Goal: Task Accomplishment & Management: Manage account settings

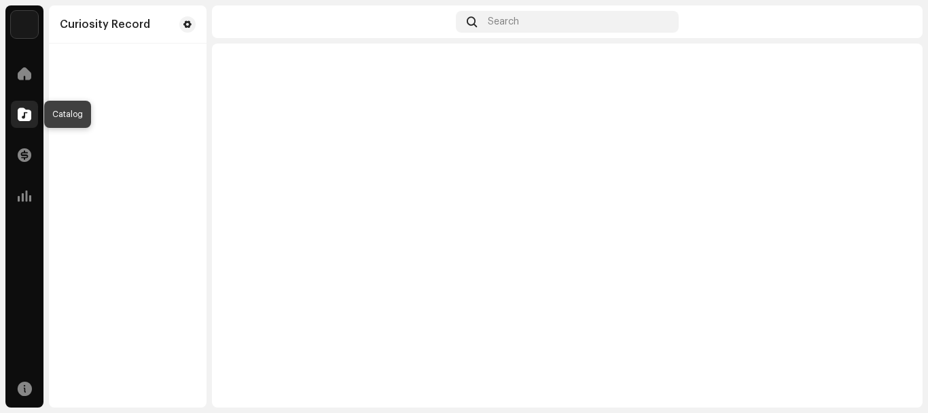
click at [27, 115] on span at bounding box center [25, 114] width 14 height 11
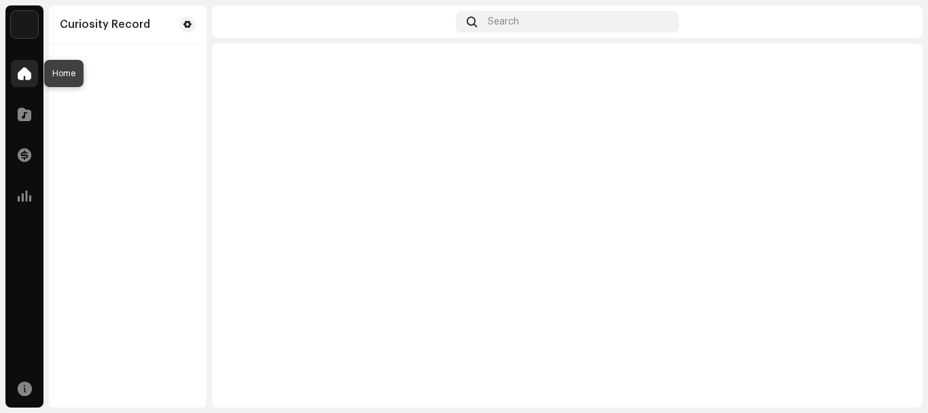
click at [22, 66] on div at bounding box center [24, 73] width 27 height 27
click at [29, 77] on span at bounding box center [25, 73] width 14 height 11
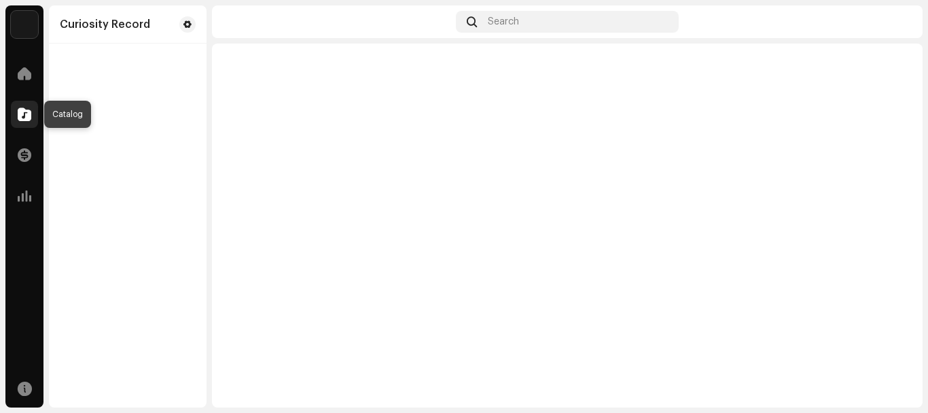
click at [22, 120] on span at bounding box center [25, 114] width 14 height 11
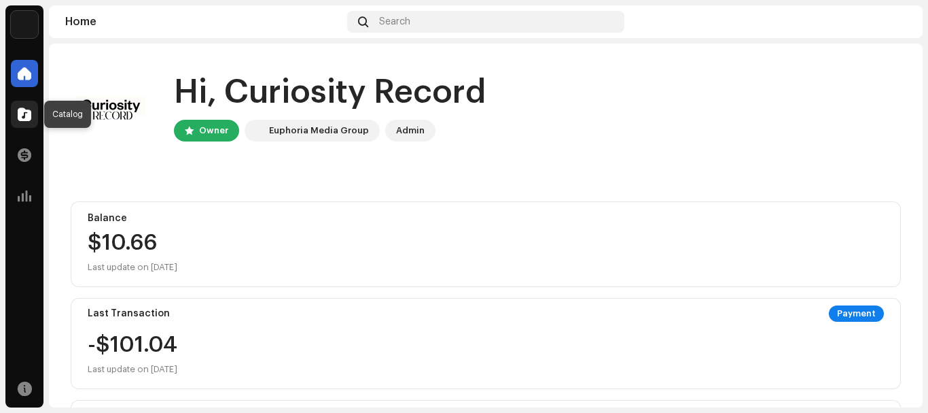
click at [23, 121] on div at bounding box center [24, 114] width 27 height 27
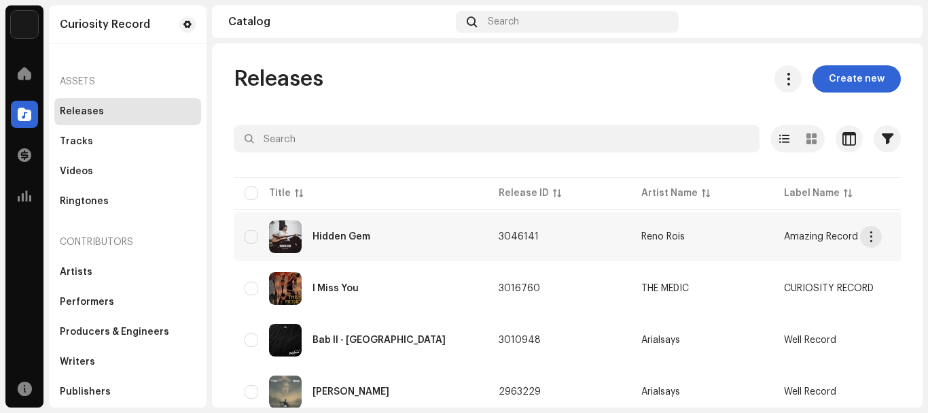
click at [337, 228] on div "Hidden Gem" at bounding box center [361, 236] width 232 height 33
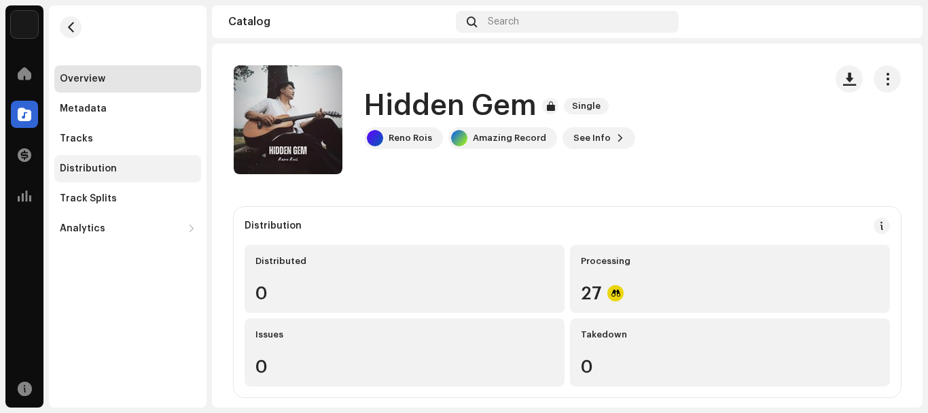
click at [105, 173] on div "Distribution" at bounding box center [88, 168] width 57 height 11
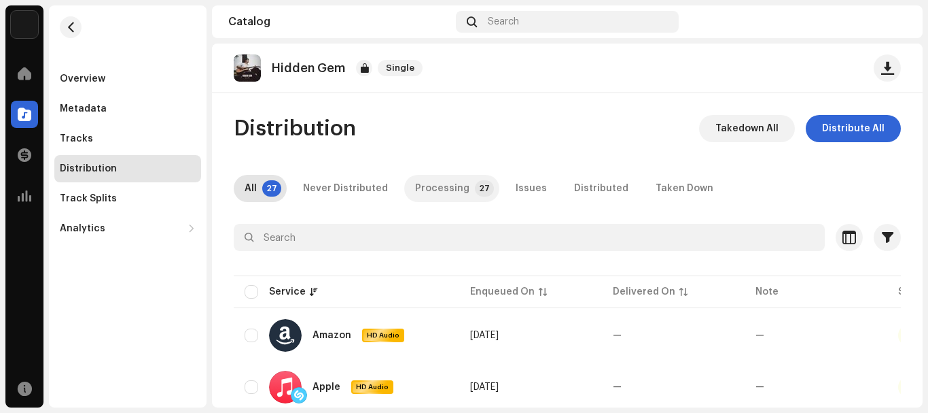
click at [454, 192] on div "Processing" at bounding box center [442, 188] width 54 height 27
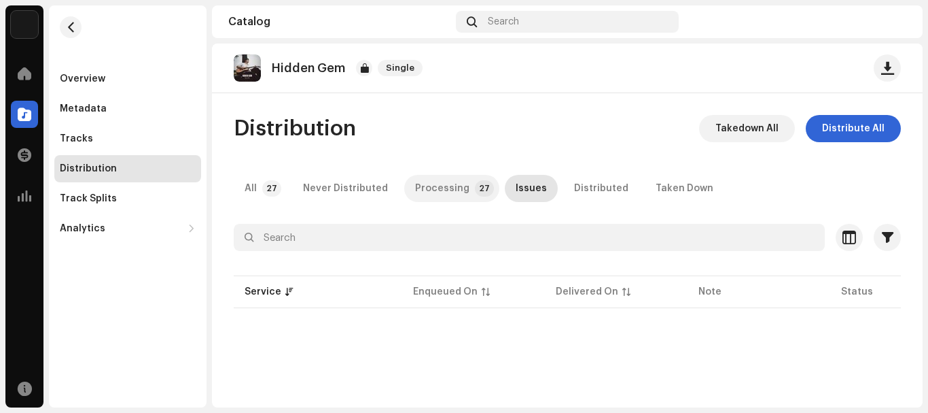
click at [459, 189] on p-tab "Processing 27" at bounding box center [451, 188] width 95 height 27
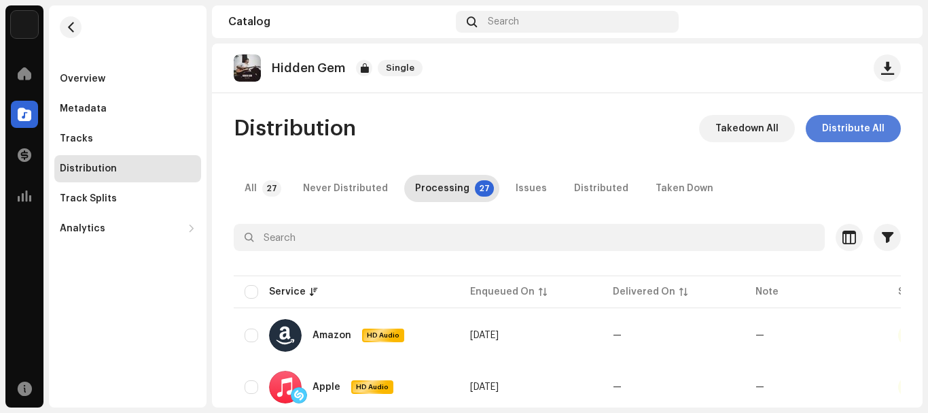
click at [842, 131] on span "Distribute All" at bounding box center [853, 128] width 63 height 27
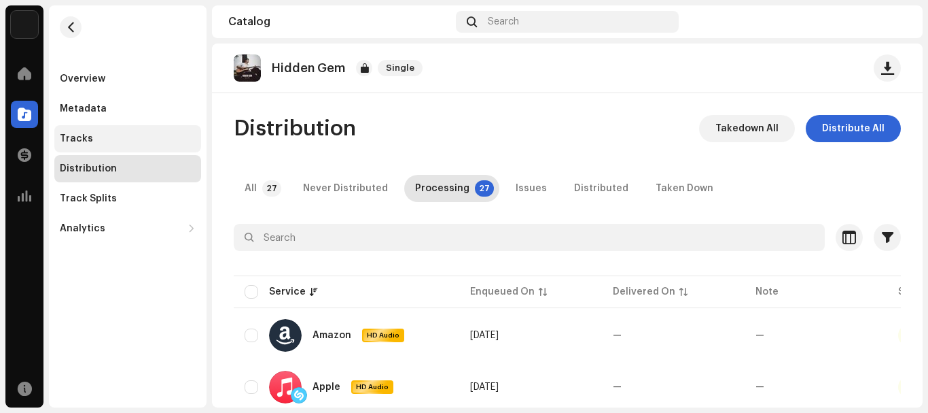
click at [133, 133] on div "Tracks" at bounding box center [127, 138] width 147 height 27
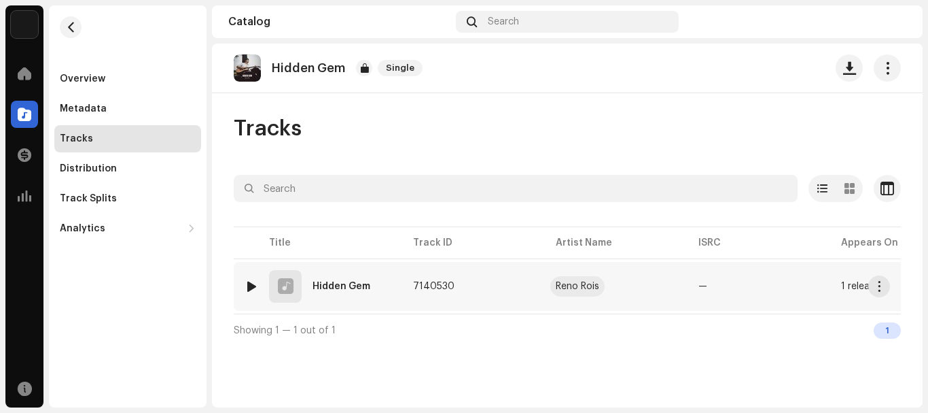
click at [566, 281] on div "Reno Rois" at bounding box center [578, 286] width 44 height 10
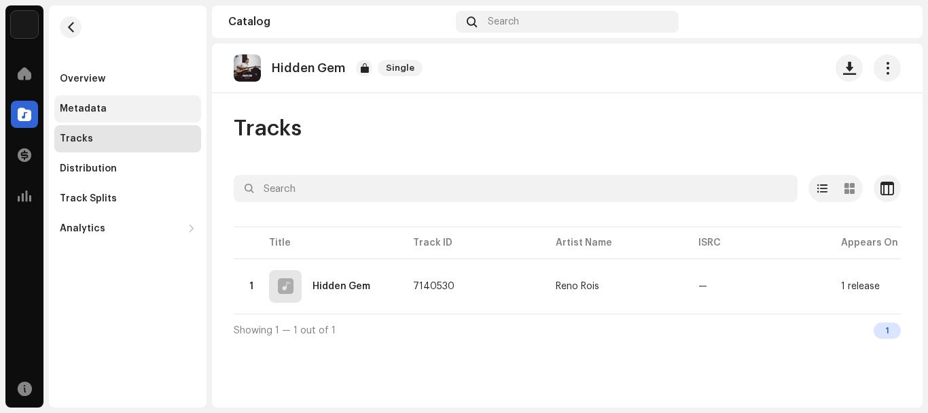
click at [77, 105] on div "Metadata" at bounding box center [83, 108] width 47 height 11
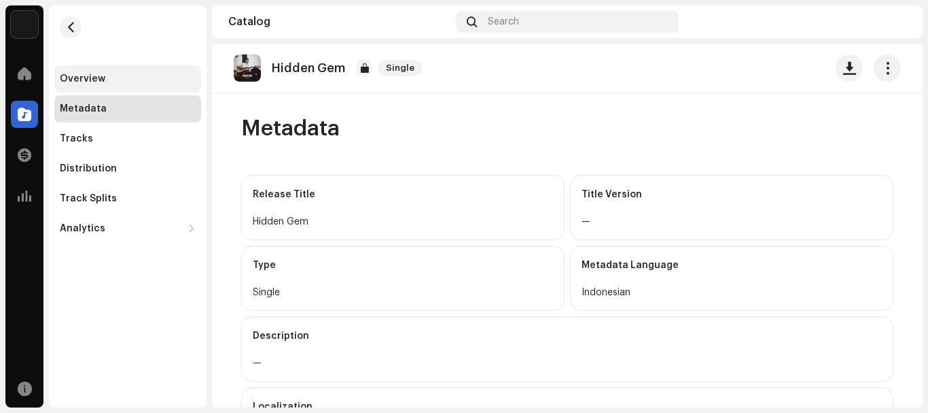
click at [101, 72] on div "Overview" at bounding box center [127, 78] width 147 height 27
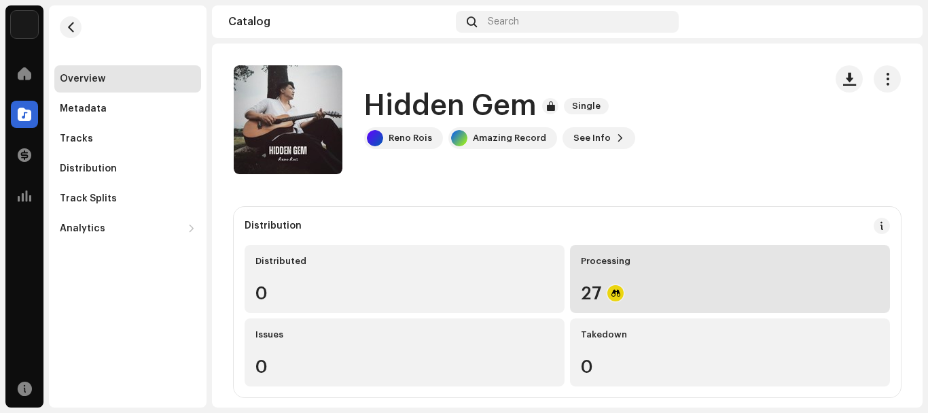
click at [617, 270] on div "Processing 27" at bounding box center [730, 279] width 320 height 68
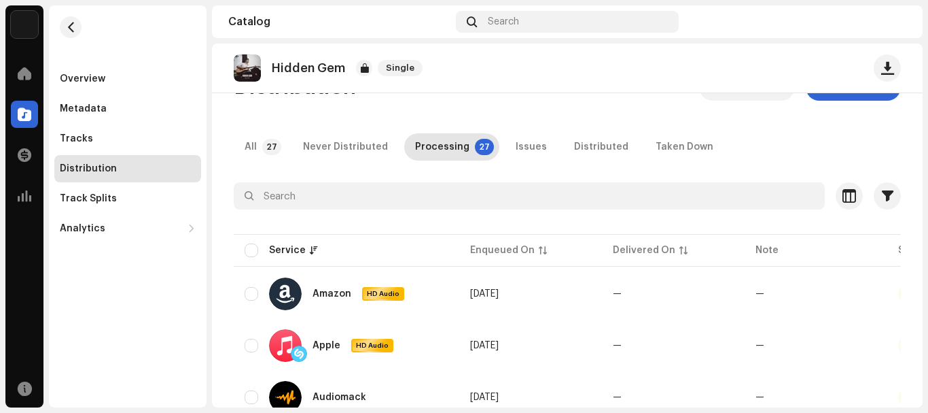
scroll to position [16, 0]
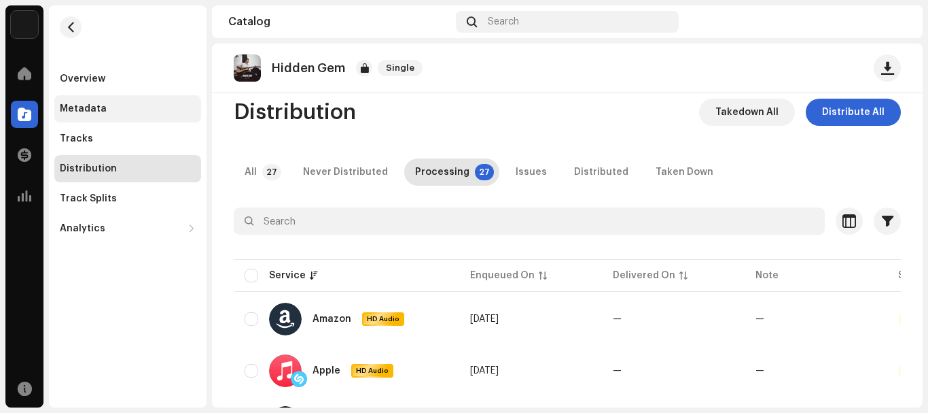
click at [95, 99] on div "Metadata" at bounding box center [127, 108] width 147 height 27
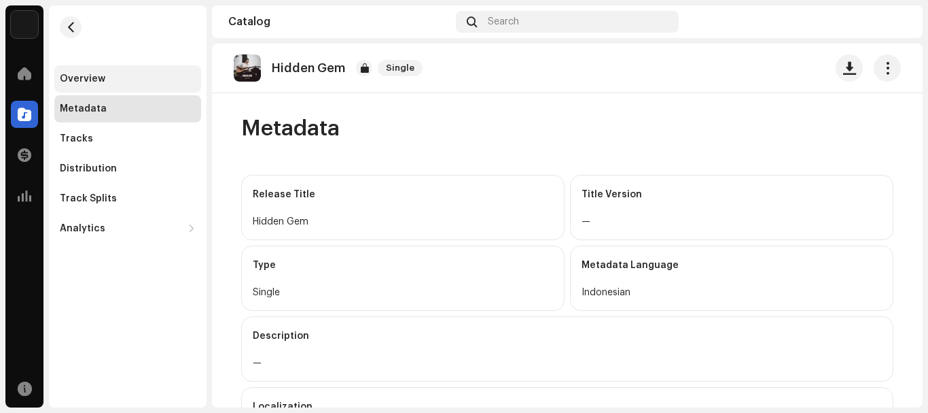
click at [118, 86] on div "Overview" at bounding box center [127, 78] width 147 height 27
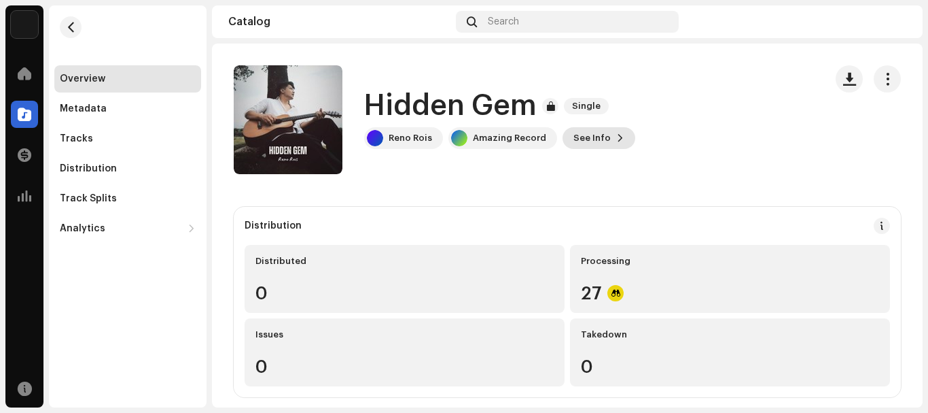
click at [586, 131] on span "See Info" at bounding box center [592, 137] width 37 height 27
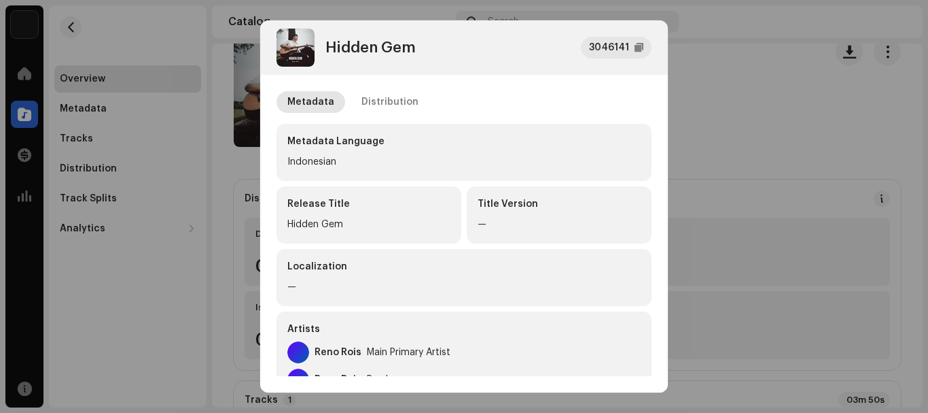
scroll to position [54, 0]
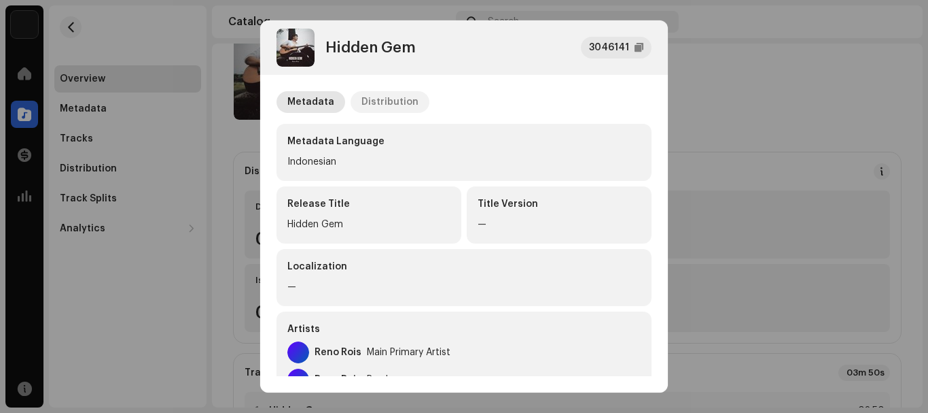
click at [395, 98] on div "Distribution" at bounding box center [390, 102] width 57 height 22
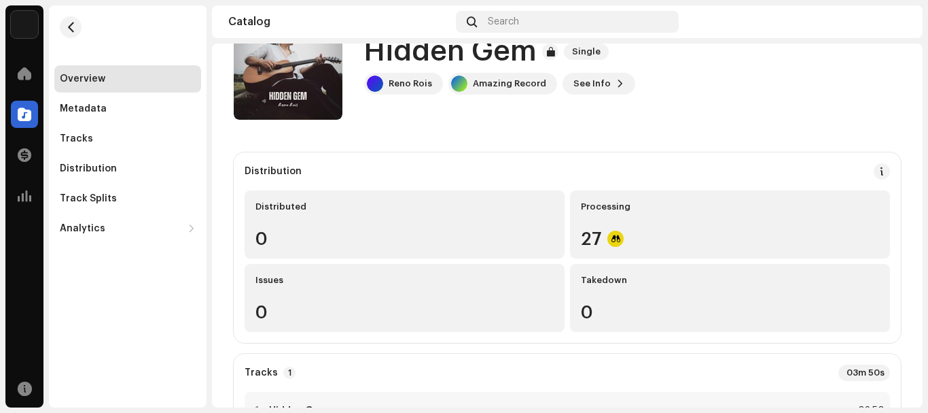
click at [828, 133] on div "Hidden Gem 3046141 Metadata Distribution Release Date Oct 10, 2025 (Midnight Wo…" at bounding box center [464, 206] width 928 height 413
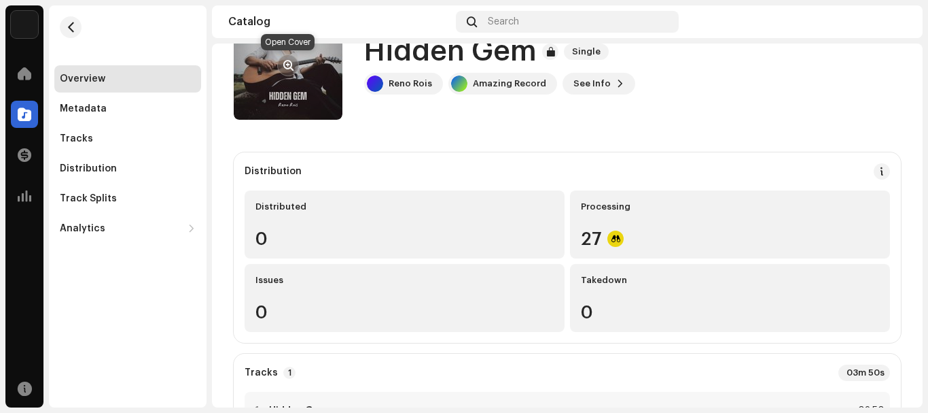
click at [280, 65] on button "button" at bounding box center [288, 65] width 22 height 22
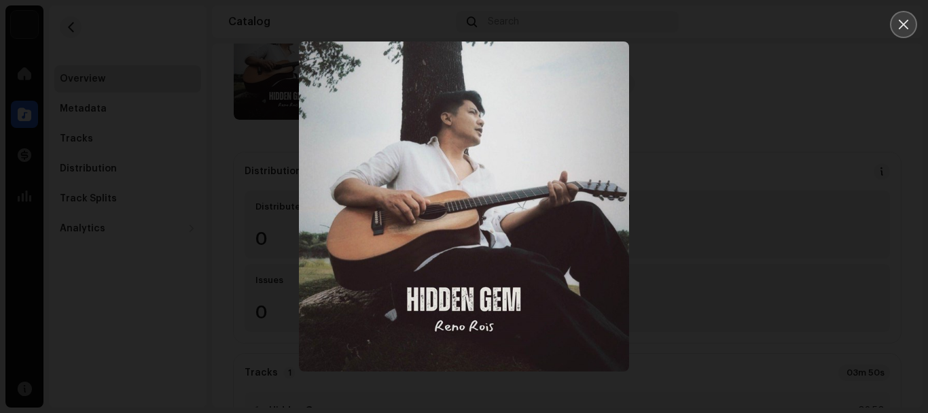
click at [904, 29] on icon "Close" at bounding box center [904, 24] width 12 height 12
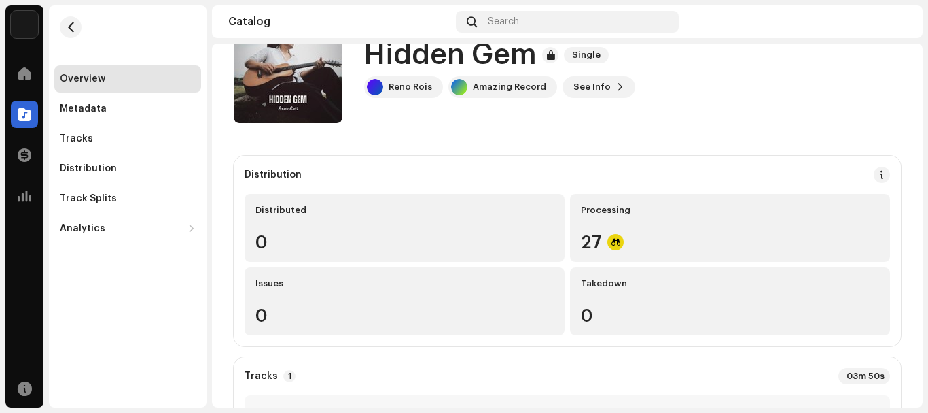
scroll to position [0, 0]
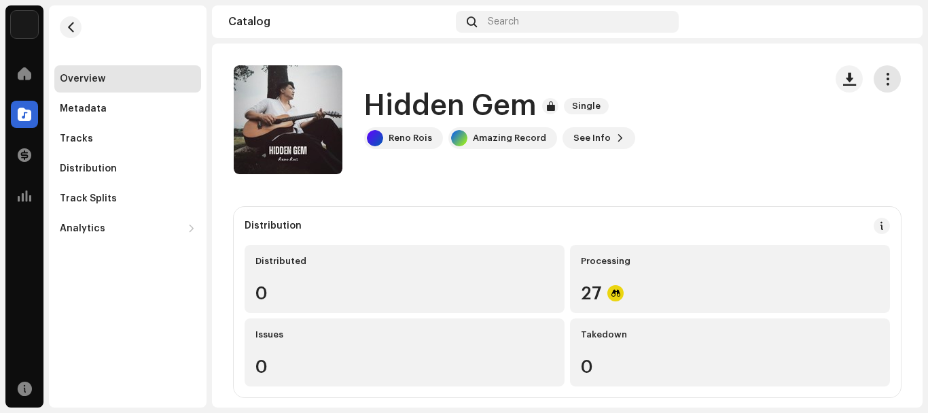
click at [882, 82] on span "button" at bounding box center [888, 78] width 13 height 11
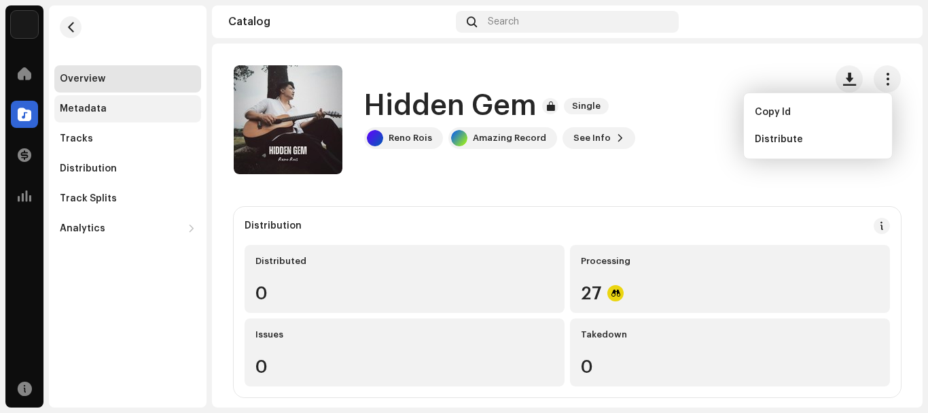
click at [120, 105] on div "Metadata" at bounding box center [128, 108] width 136 height 11
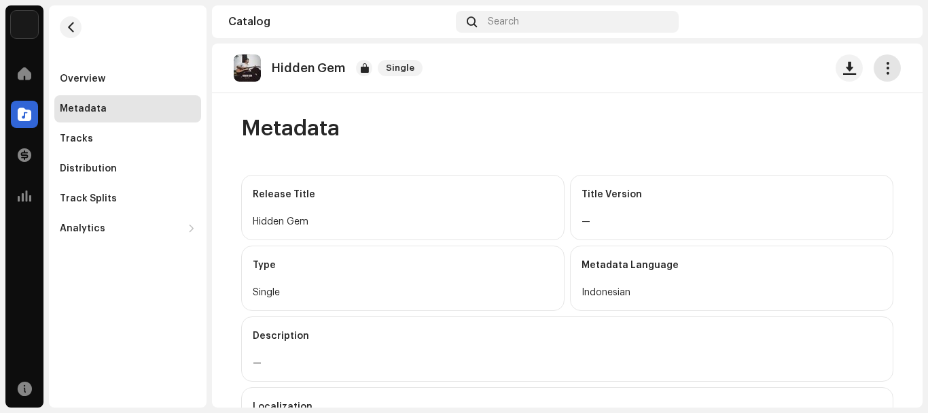
click at [879, 59] on button "button" at bounding box center [887, 67] width 27 height 27
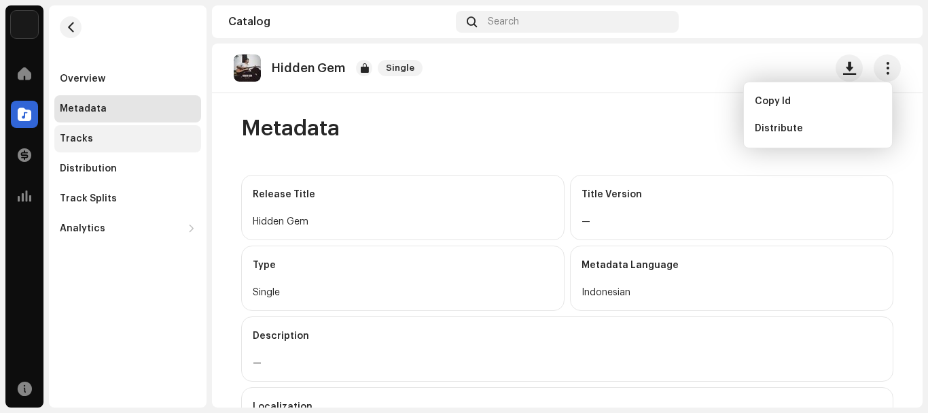
click at [127, 144] on div "Tracks" at bounding box center [127, 138] width 147 height 27
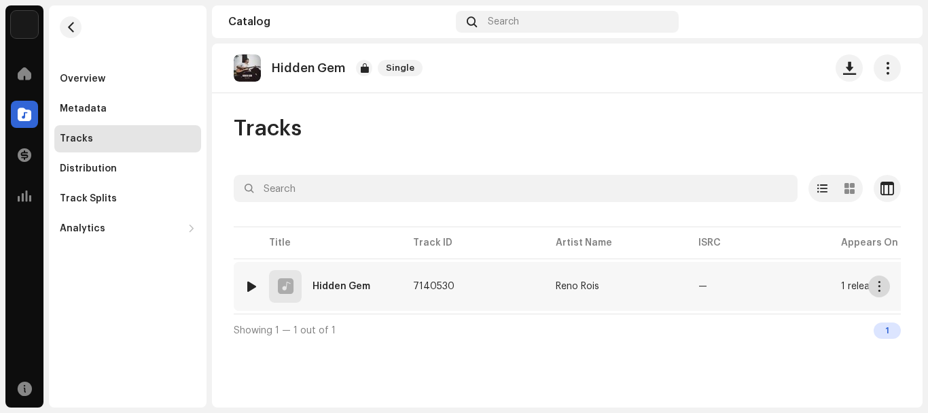
click at [888, 288] on button "button" at bounding box center [880, 286] width 22 height 22
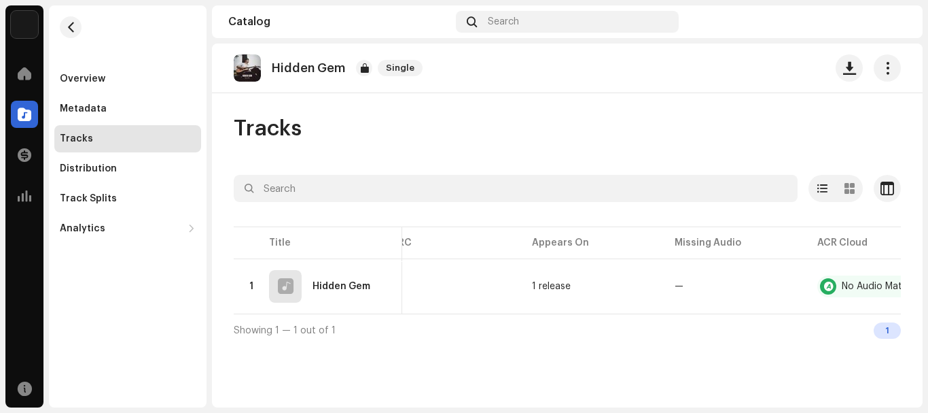
scroll to position [0, 358]
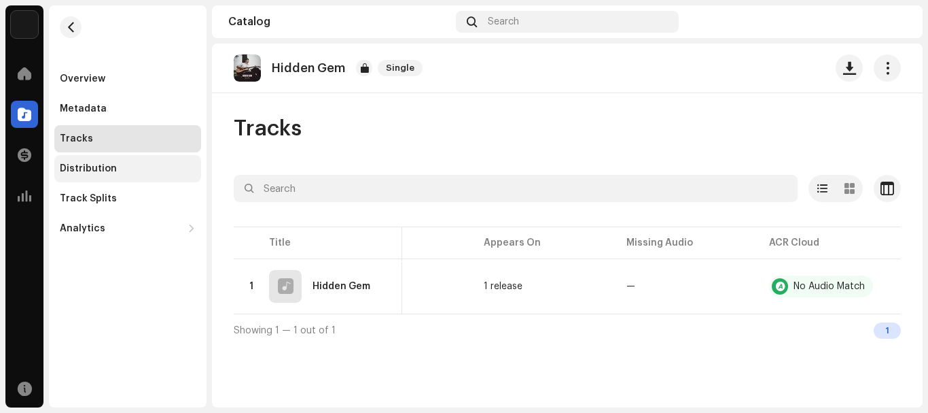
click at [147, 171] on div "Distribution" at bounding box center [128, 168] width 136 height 11
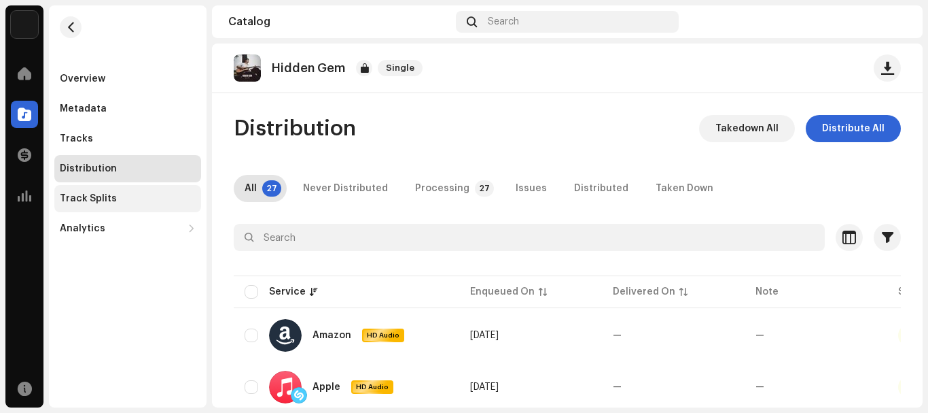
click at [156, 205] on div "Track Splits" at bounding box center [127, 198] width 147 height 27
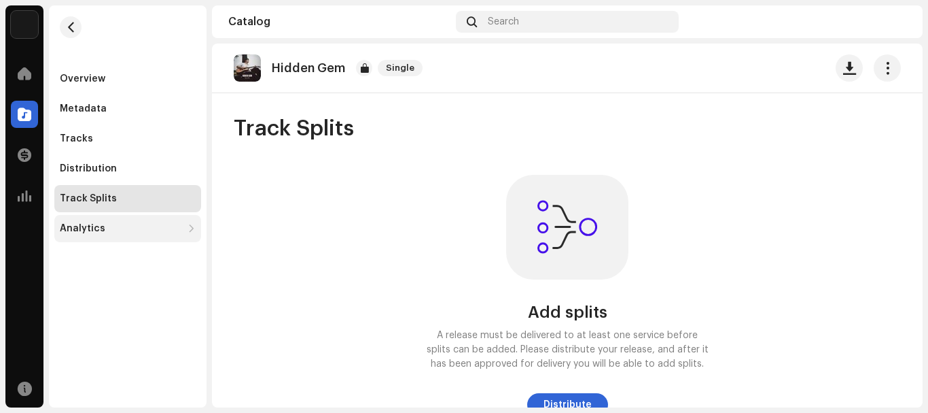
click at [103, 228] on div "Analytics" at bounding box center [121, 228] width 122 height 11
click at [112, 88] on div "Overview" at bounding box center [127, 78] width 147 height 27
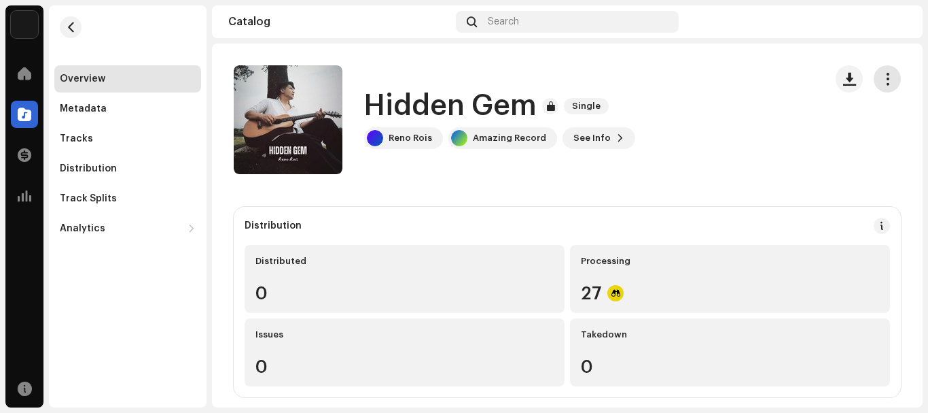
click at [882, 80] on span "button" at bounding box center [888, 78] width 13 height 11
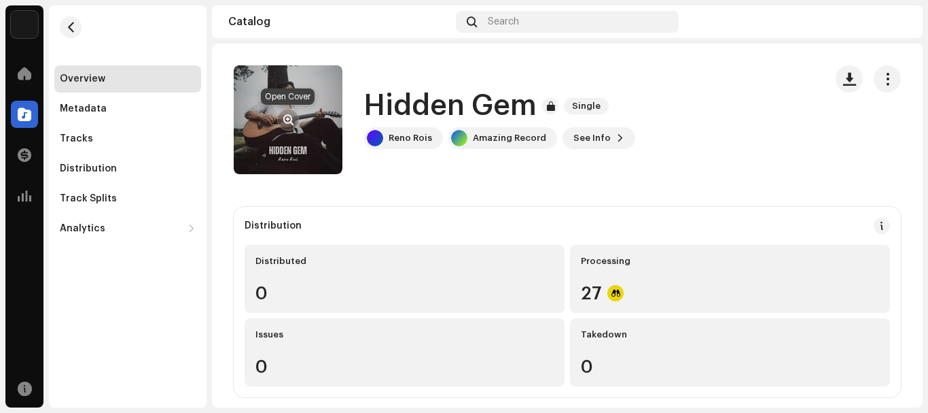
click at [279, 120] on button "button" at bounding box center [288, 120] width 22 height 22
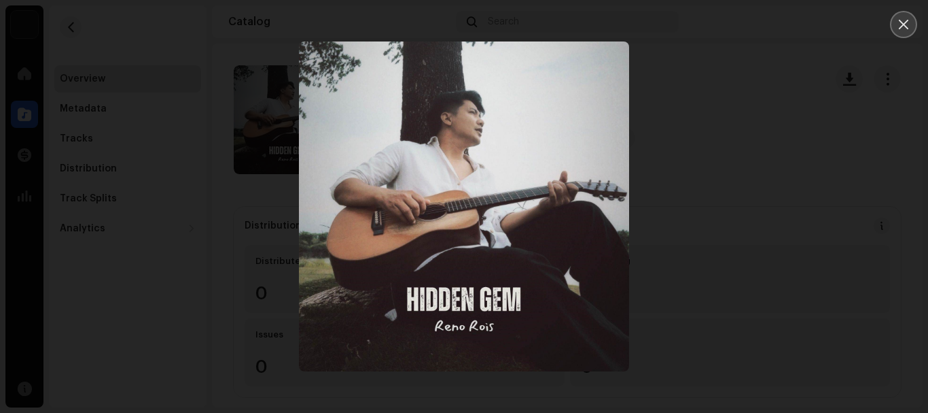
click at [900, 17] on button "Close" at bounding box center [903, 24] width 27 height 27
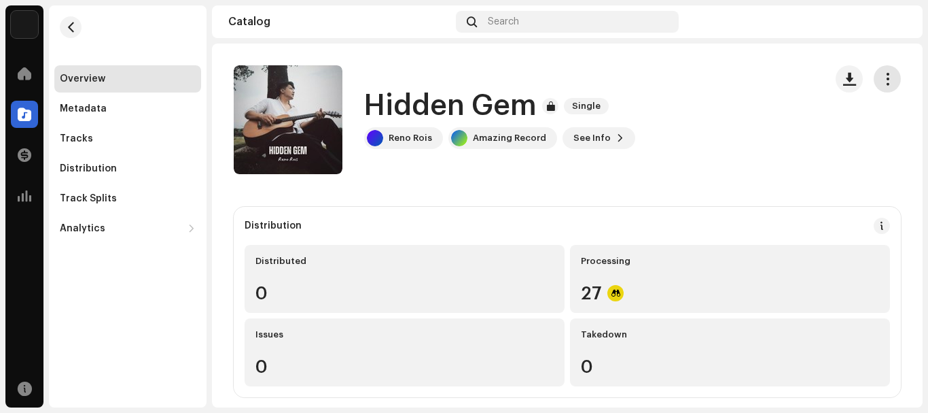
click at [888, 74] on button "button" at bounding box center [887, 78] width 27 height 27
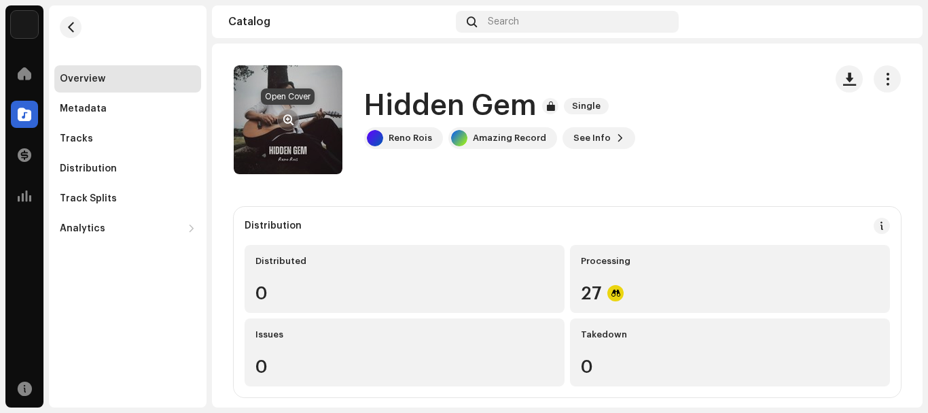
click at [289, 120] on span "button" at bounding box center [288, 119] width 10 height 11
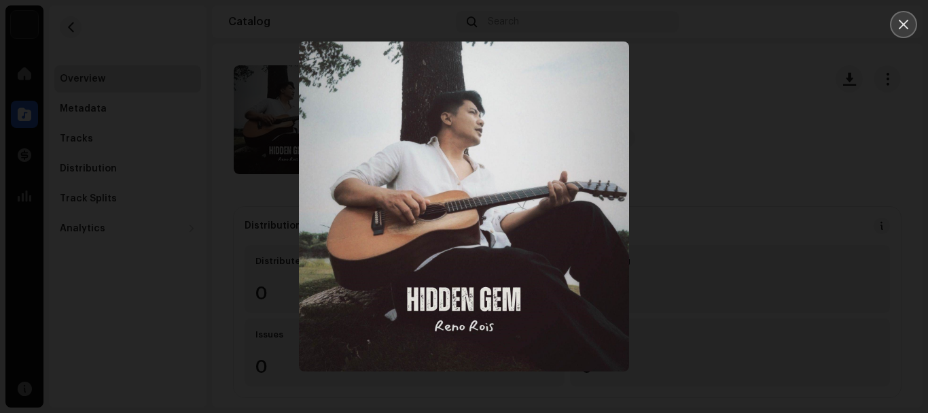
click at [896, 29] on button "Close" at bounding box center [903, 24] width 27 height 27
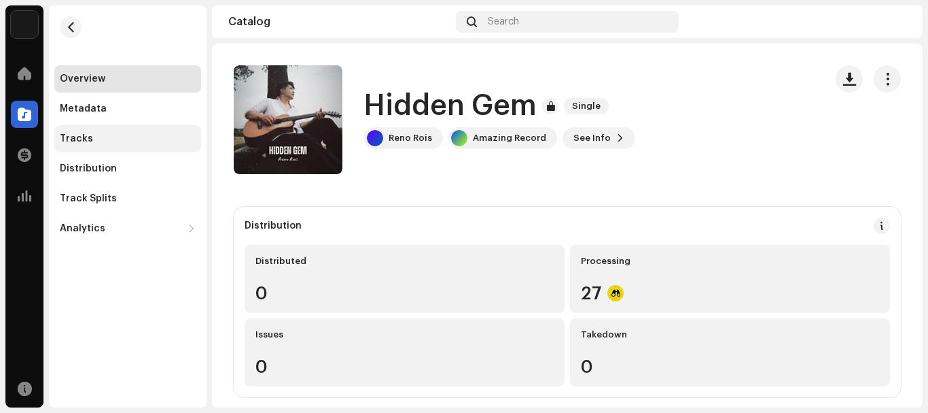
click at [114, 140] on div "Tracks" at bounding box center [128, 138] width 136 height 11
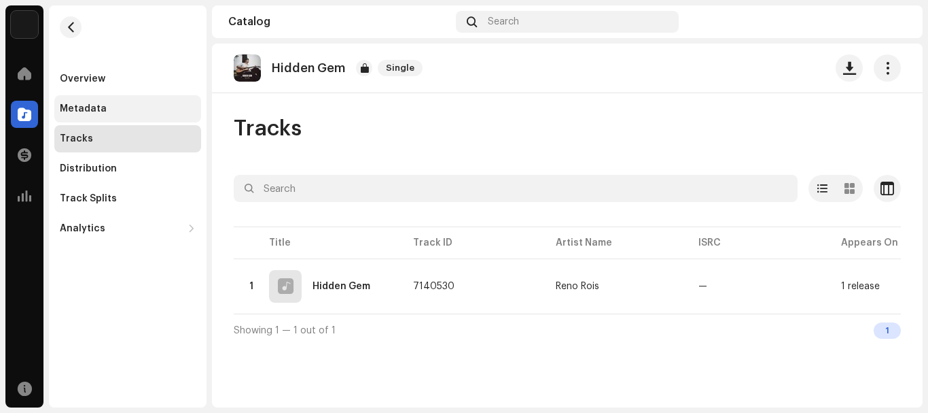
click at [113, 114] on div "Metadata" at bounding box center [128, 108] width 136 height 11
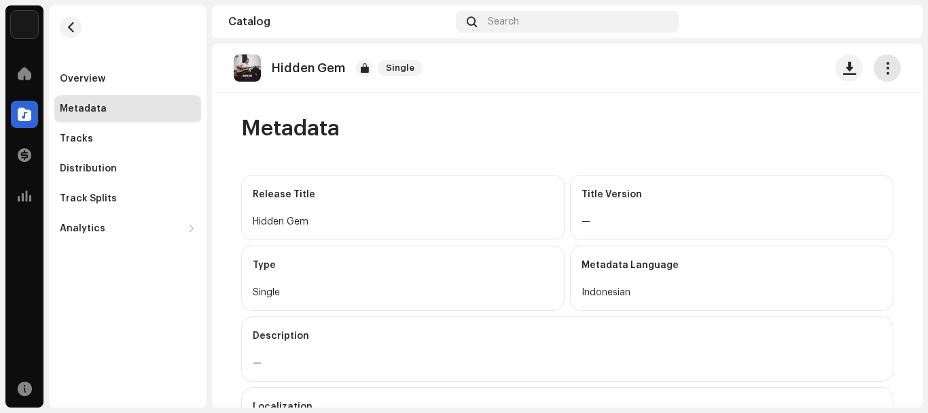
click at [882, 60] on button "button" at bounding box center [887, 67] width 27 height 27
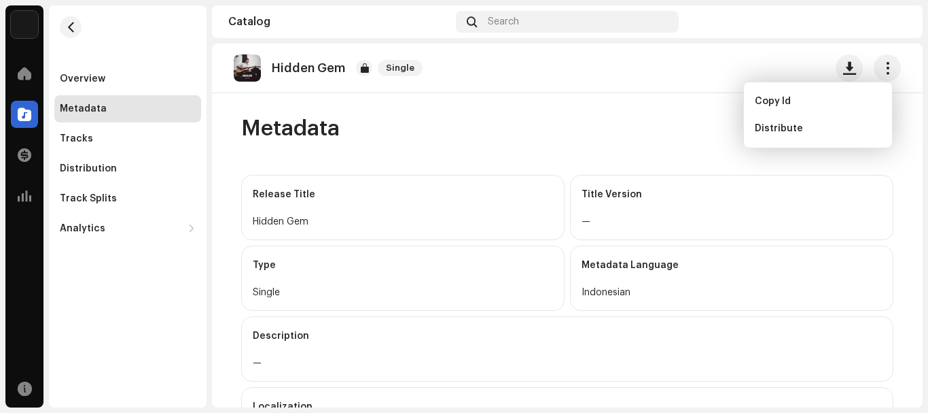
click at [702, 69] on div "Hidden Gem Single" at bounding box center [567, 67] width 667 height 27
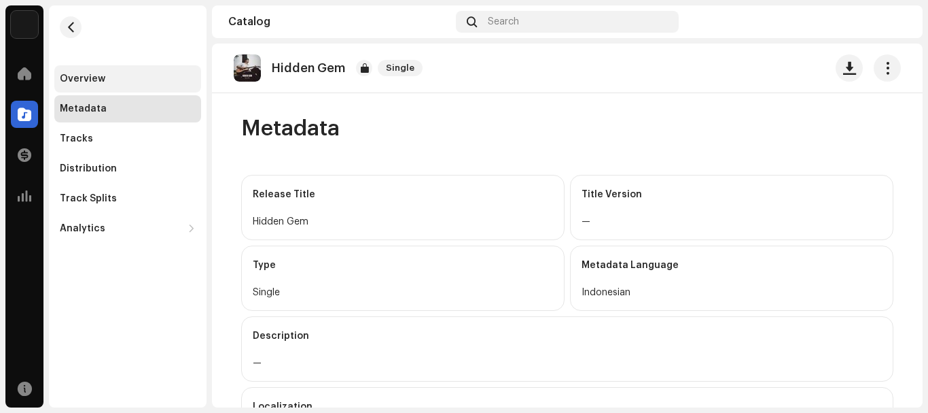
click at [65, 71] on div "Overview" at bounding box center [127, 78] width 147 height 27
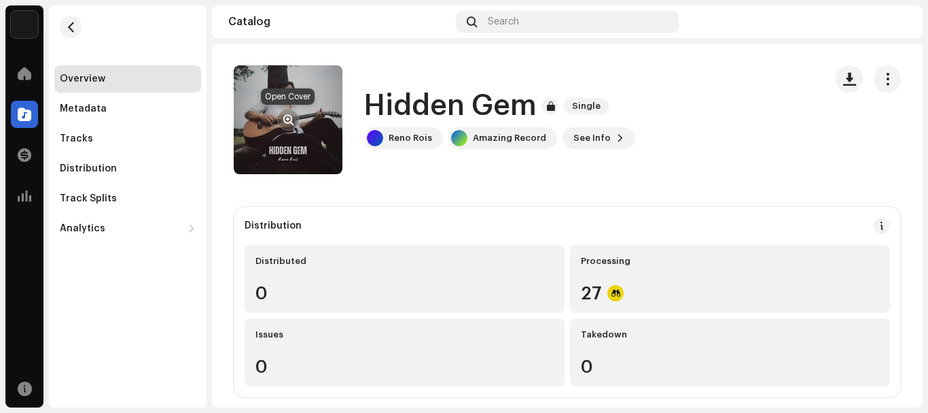
click at [292, 111] on button "button" at bounding box center [288, 120] width 22 height 22
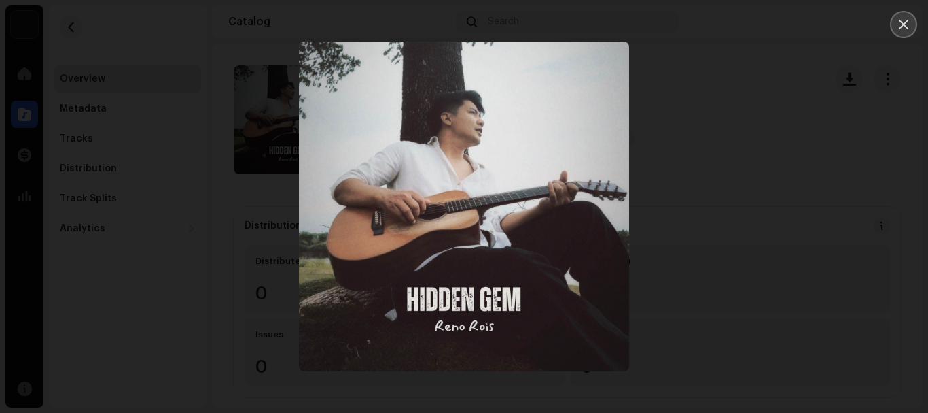
click at [896, 24] on button "Close" at bounding box center [903, 24] width 27 height 27
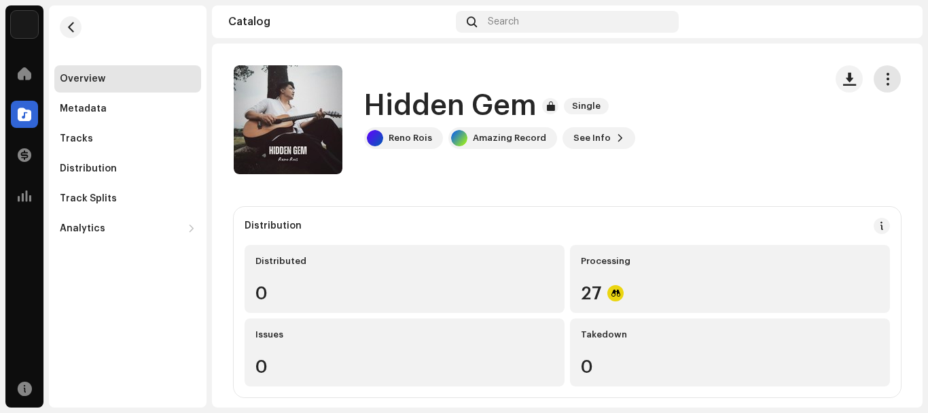
click at [882, 75] on span "button" at bounding box center [888, 78] width 13 height 11
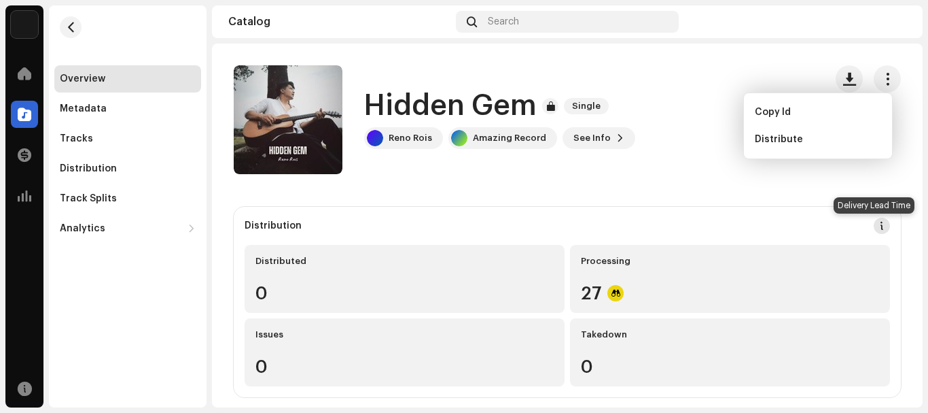
click at [877, 225] on span at bounding box center [882, 225] width 10 height 11
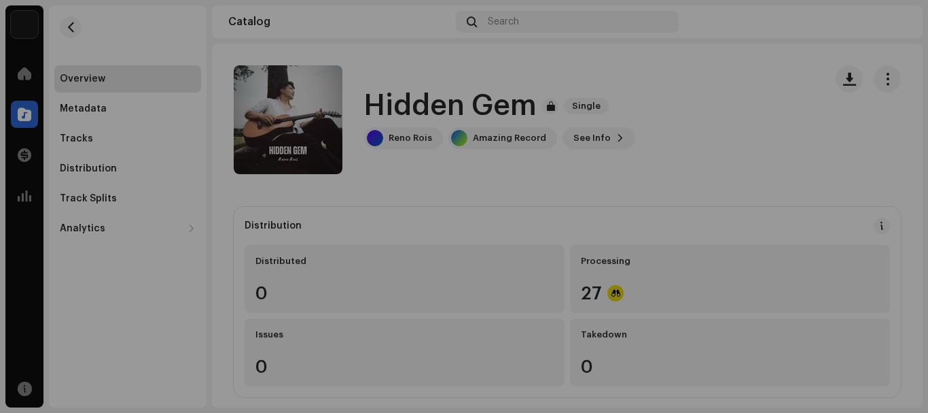
click at [789, 98] on div "DSP Guidelines for Delivery Lead Time We usually deliver your releases within h…" at bounding box center [464, 206] width 928 height 413
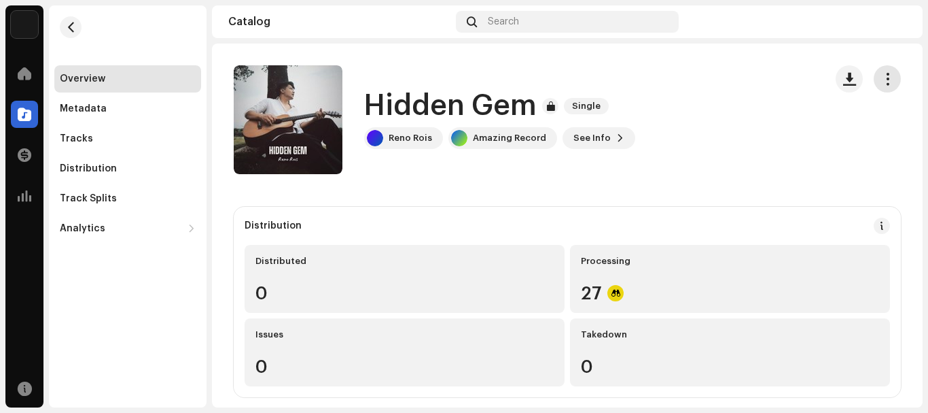
click at [874, 86] on button "button" at bounding box center [887, 78] width 27 height 27
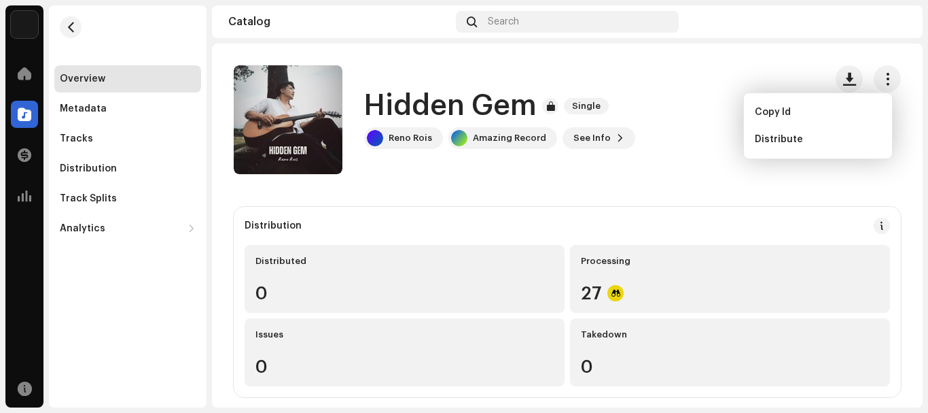
drag, startPoint x: 870, startPoint y: 86, endPoint x: 629, endPoint y: 188, distance: 262.2
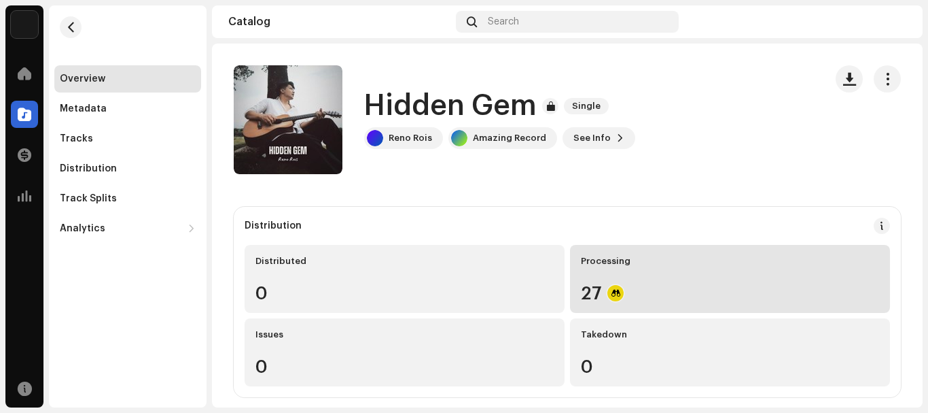
click at [581, 291] on div "27" at bounding box center [730, 293] width 298 height 18
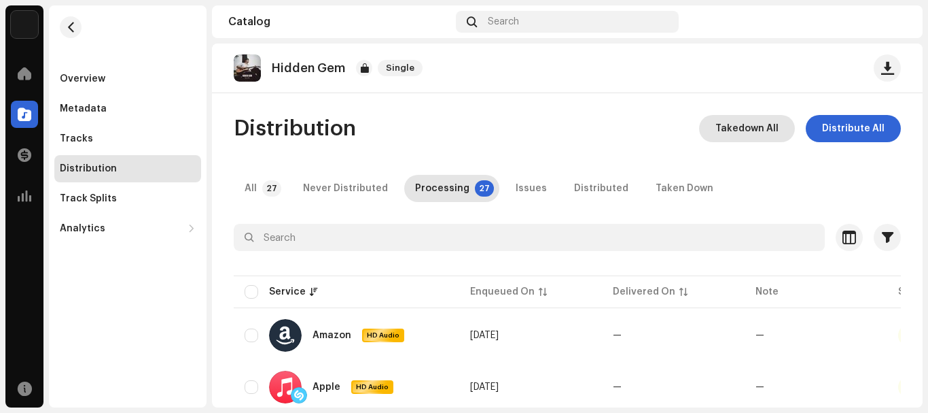
click at [752, 122] on span "Takedown All" at bounding box center [747, 128] width 63 height 27
click at [82, 230] on div "Analytics" at bounding box center [83, 228] width 46 height 11
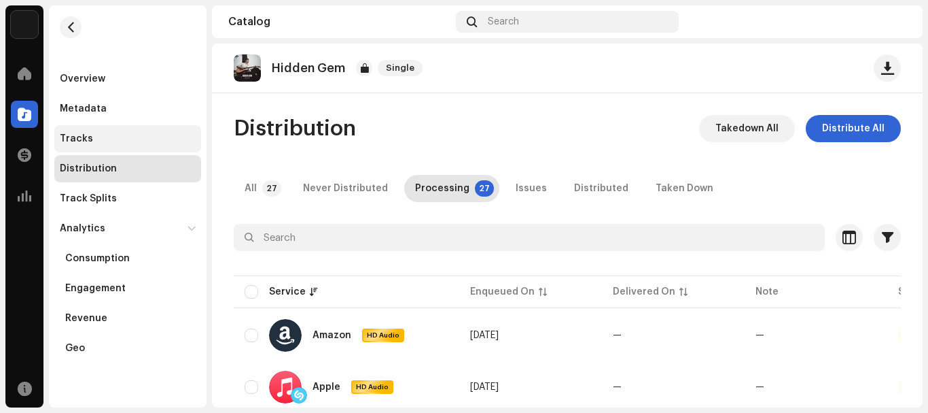
click at [91, 147] on div "Tracks" at bounding box center [127, 138] width 147 height 27
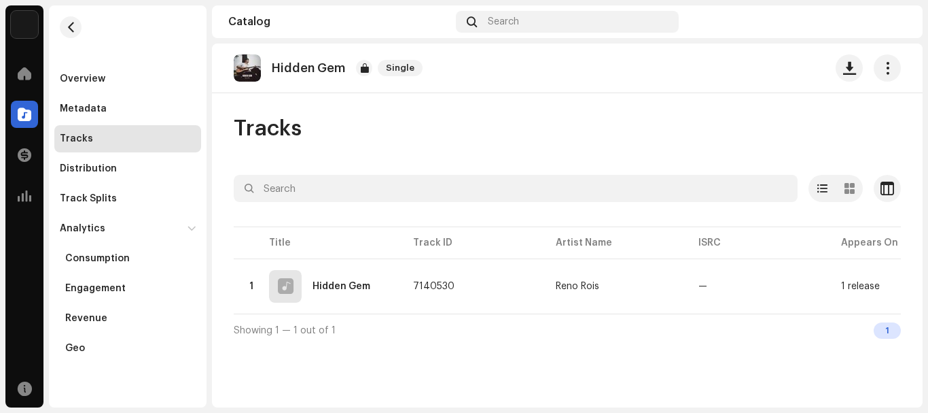
click at [249, 70] on img at bounding box center [247, 67] width 27 height 27
click at [552, 277] on td "Reno Rois" at bounding box center [616, 286] width 143 height 49
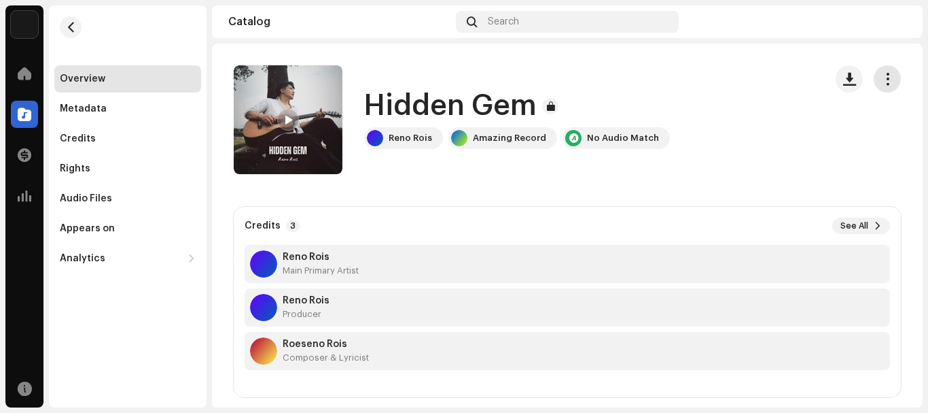
click at [882, 77] on span "button" at bounding box center [888, 78] width 13 height 11
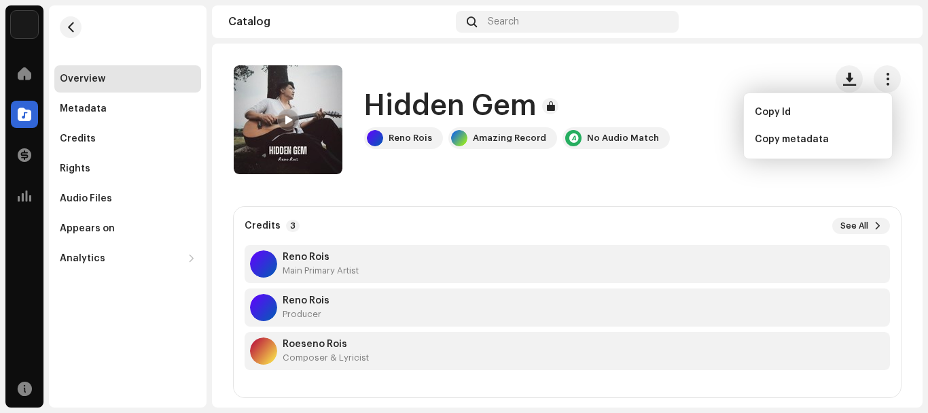
click at [283, 114] on div at bounding box center [288, 120] width 22 height 22
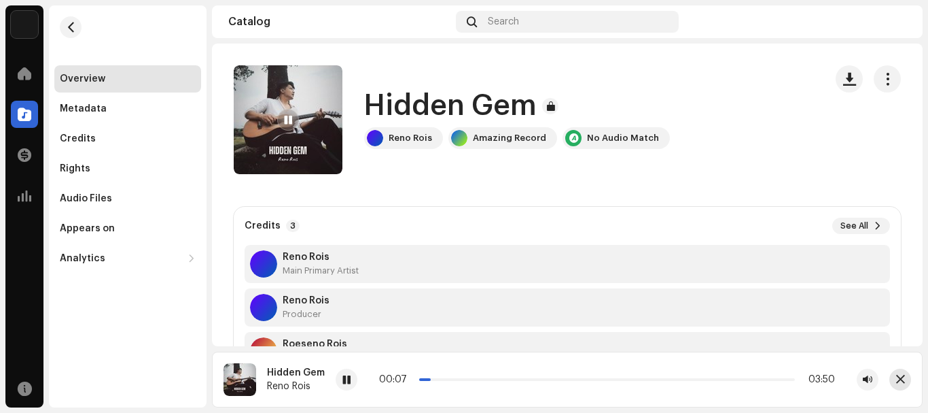
click at [902, 383] on span "button" at bounding box center [901, 379] width 9 height 11
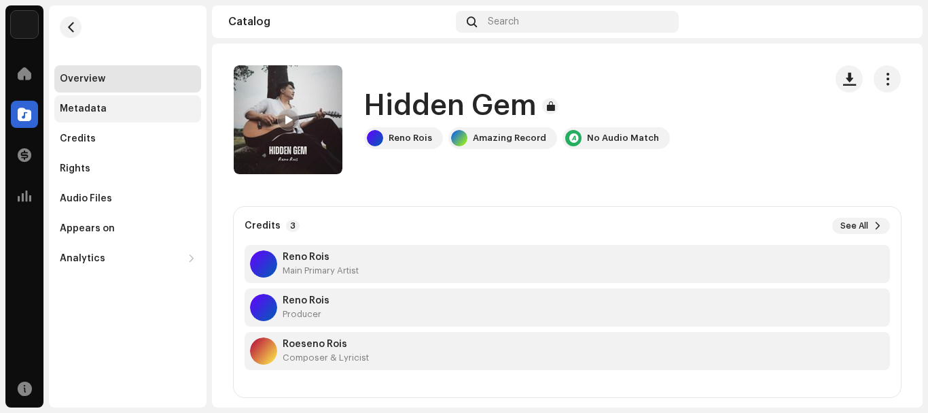
click at [91, 101] on div "Metadata" at bounding box center [127, 108] width 147 height 27
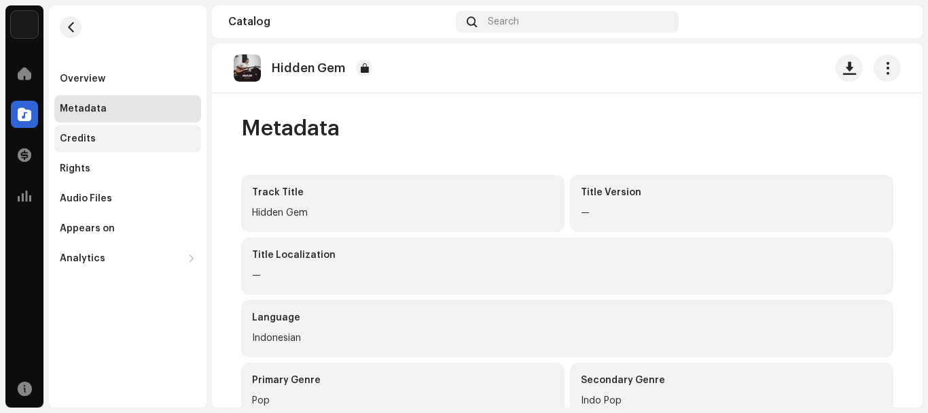
click at [70, 139] on div "Credits" at bounding box center [78, 138] width 36 height 11
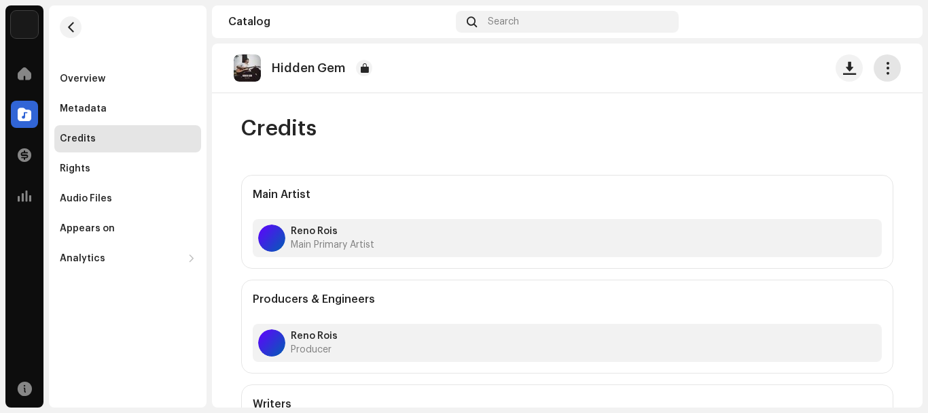
click at [882, 73] on span "button" at bounding box center [888, 68] width 13 height 11
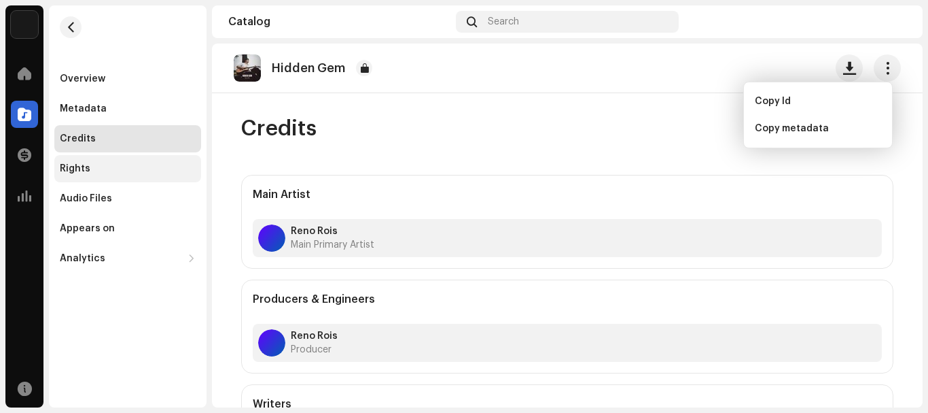
click at [75, 171] on div "Rights" at bounding box center [75, 168] width 31 height 11
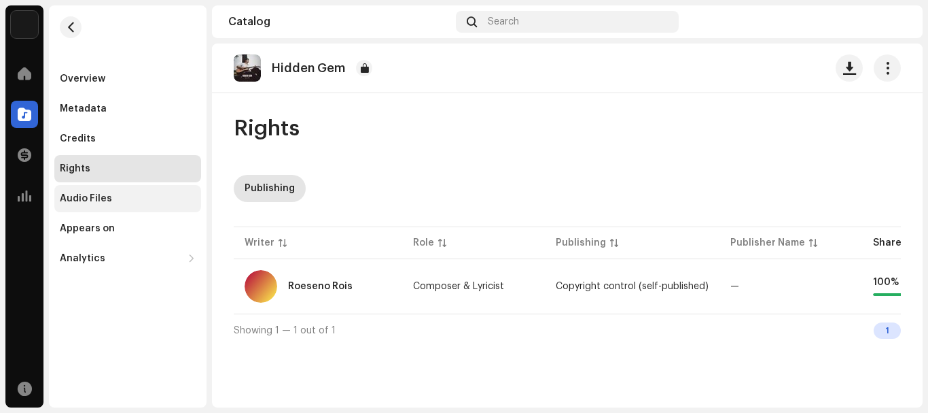
click at [79, 202] on div "Audio Files" at bounding box center [86, 198] width 52 height 11
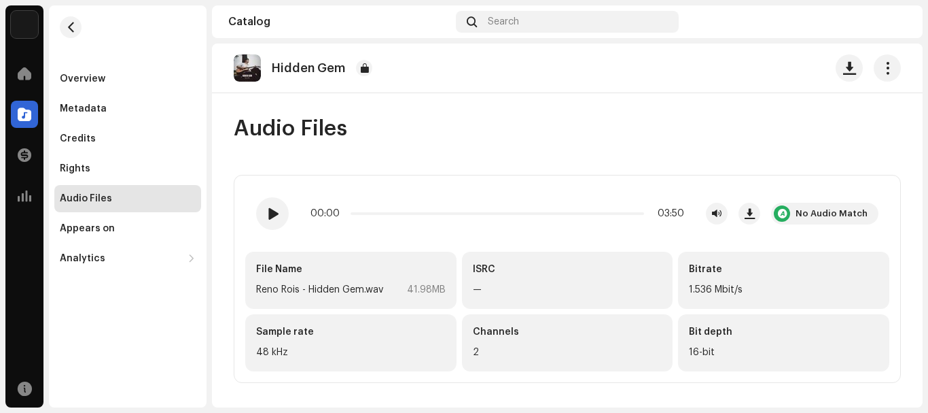
click at [462, 286] on div "ISRC —" at bounding box center [567, 279] width 211 height 57
drag, startPoint x: 926, startPoint y: 107, endPoint x: 925, endPoint y: 202, distance: 95.2
click at [925, 202] on div "Curiosity Record Home Catalog Transactions Analytics Resources Overview Metadat…" at bounding box center [464, 206] width 928 height 413
click at [137, 224] on div "Appears on" at bounding box center [128, 228] width 136 height 11
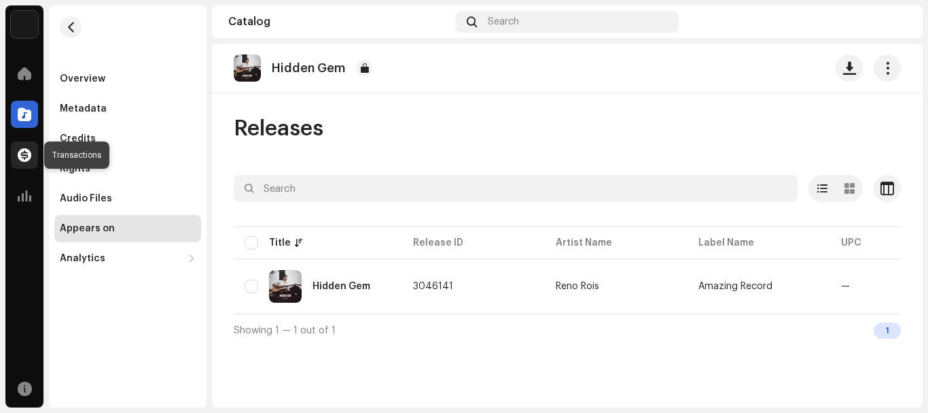
click at [27, 160] on span at bounding box center [25, 155] width 14 height 11
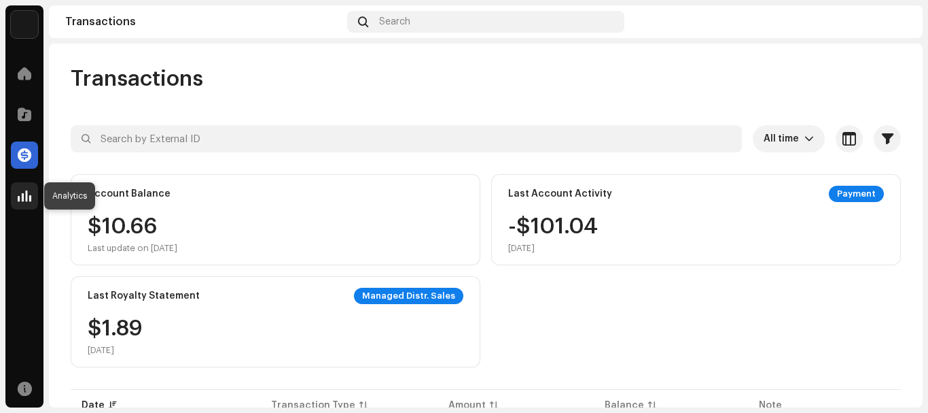
click at [21, 207] on div at bounding box center [24, 195] width 27 height 27
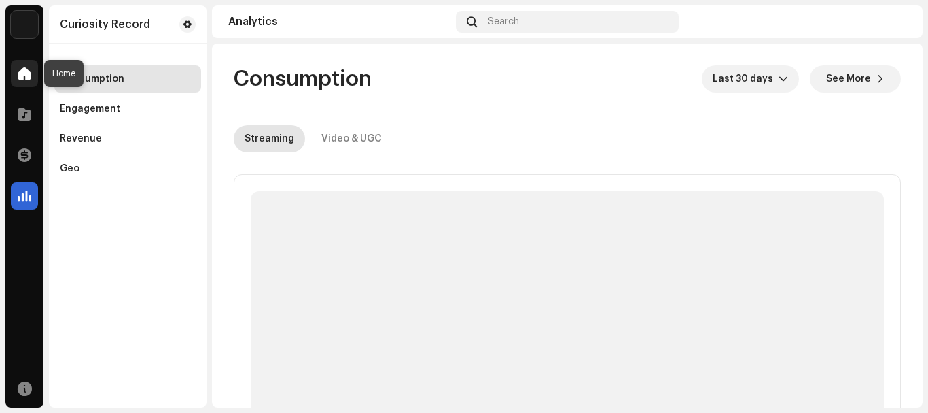
click at [29, 75] on span at bounding box center [25, 73] width 14 height 11
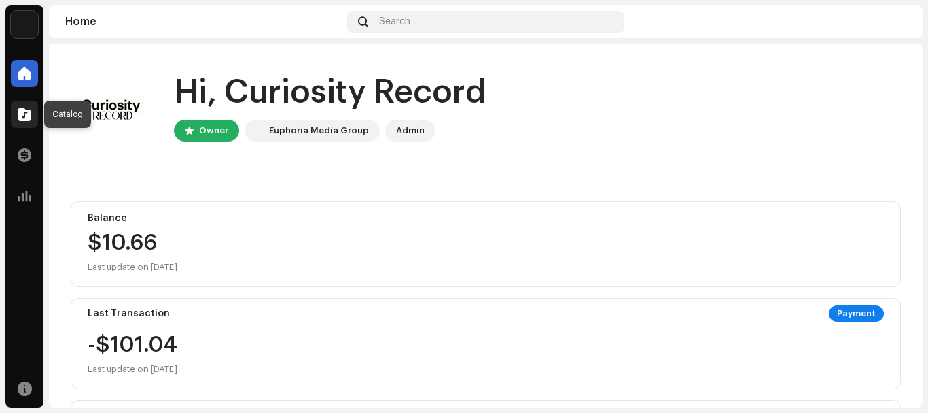
click at [14, 119] on div "Catalog" at bounding box center [24, 114] width 38 height 38
click at [14, 119] on div at bounding box center [24, 114] width 27 height 27
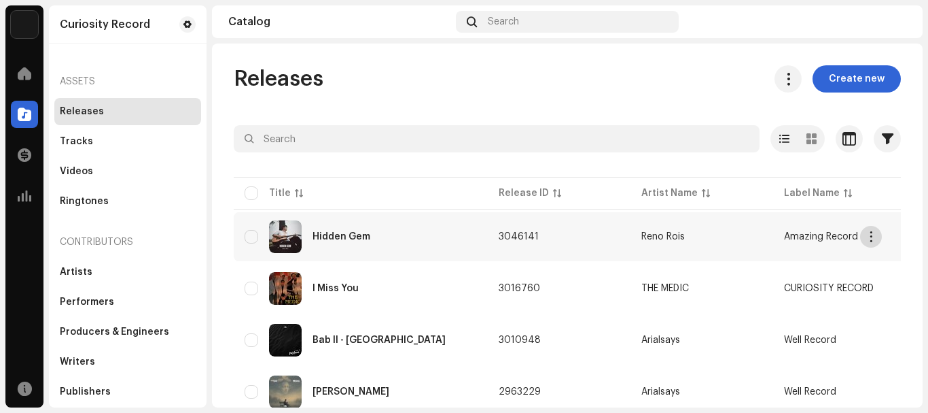
click at [867, 243] on button "button" at bounding box center [871, 237] width 22 height 22
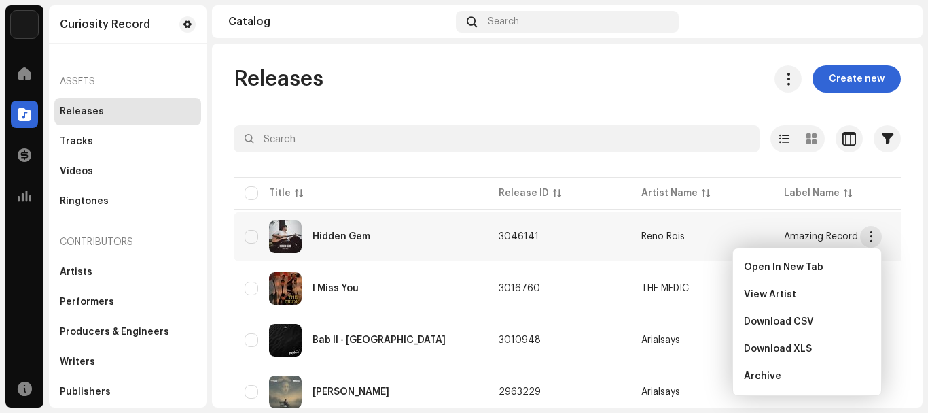
click at [708, 234] on re-a-table-link "Reno Rois" at bounding box center [702, 237] width 121 height 10
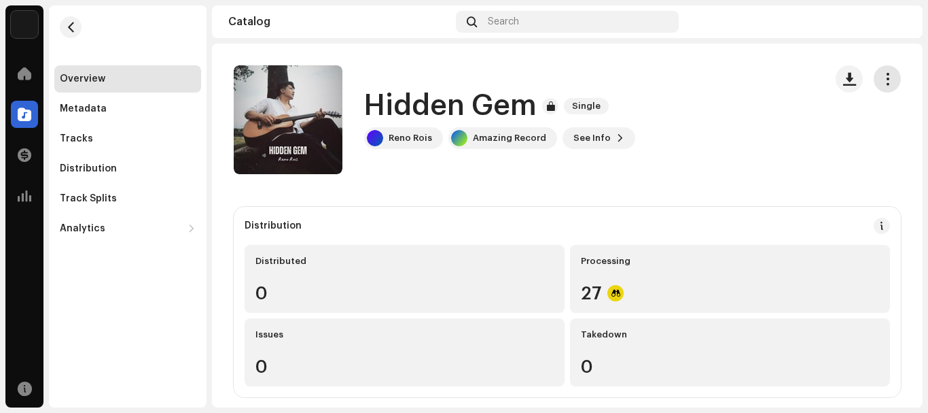
click at [882, 84] on span "button" at bounding box center [888, 78] width 13 height 11
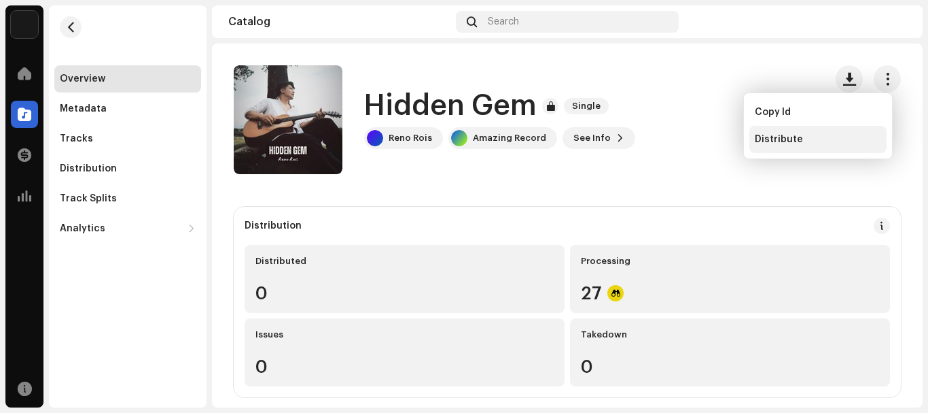
click at [811, 140] on div "Distribute" at bounding box center [818, 139] width 126 height 11
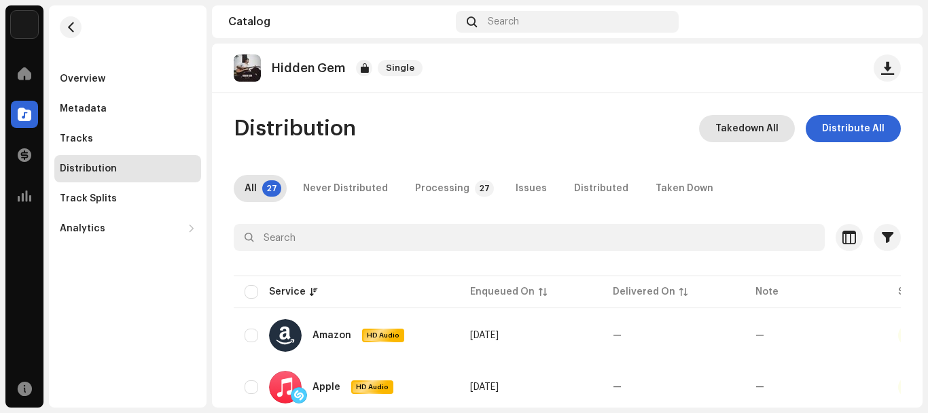
click at [751, 133] on span "Takedown All" at bounding box center [747, 128] width 63 height 27
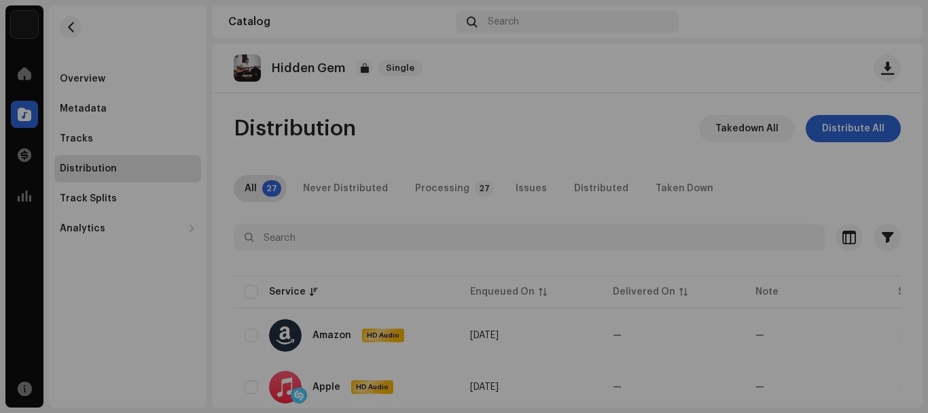
click at [751, 135] on div "Not Eligible For Takedown The takedown cannot proceed because some of the relea…" at bounding box center [464, 206] width 928 height 413
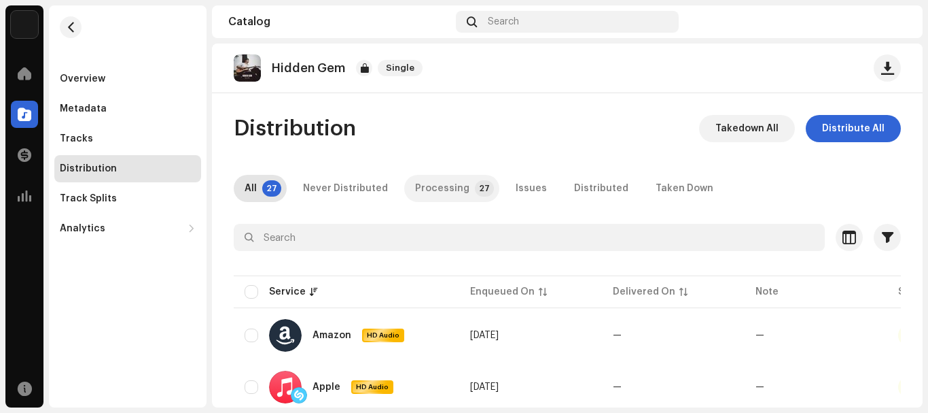
click at [458, 184] on div "Processing" at bounding box center [442, 188] width 54 height 27
click at [873, 334] on span "button" at bounding box center [872, 335] width 10 height 11
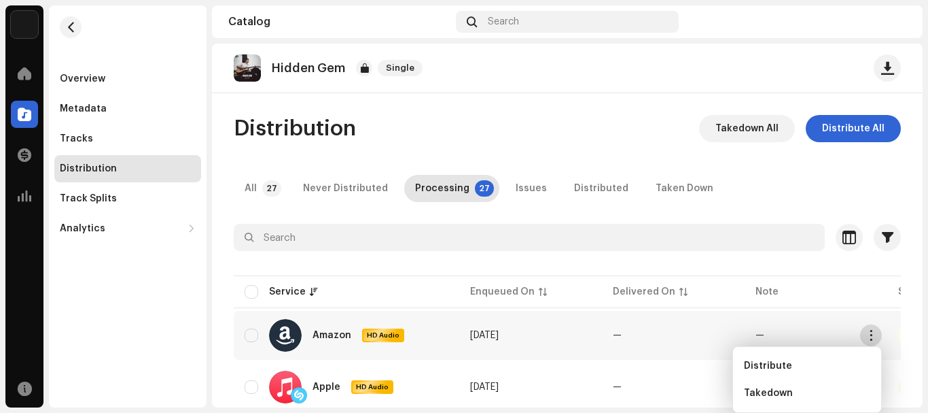
click at [873, 334] on span "button" at bounding box center [872, 335] width 10 height 11
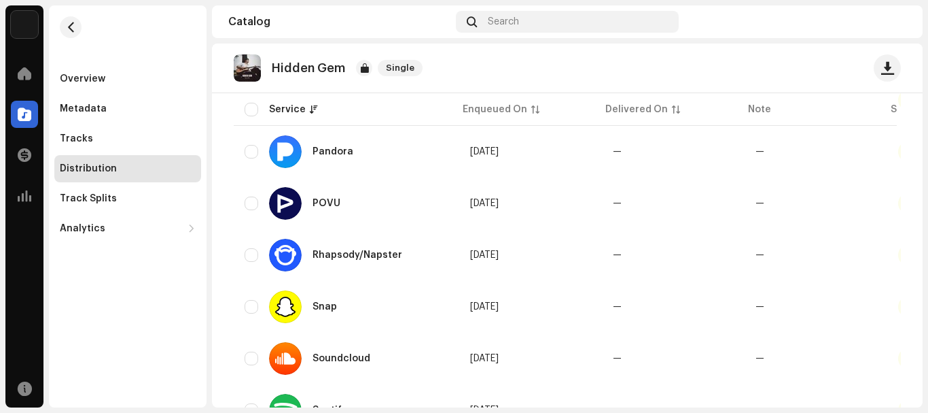
scroll to position [1340, 0]
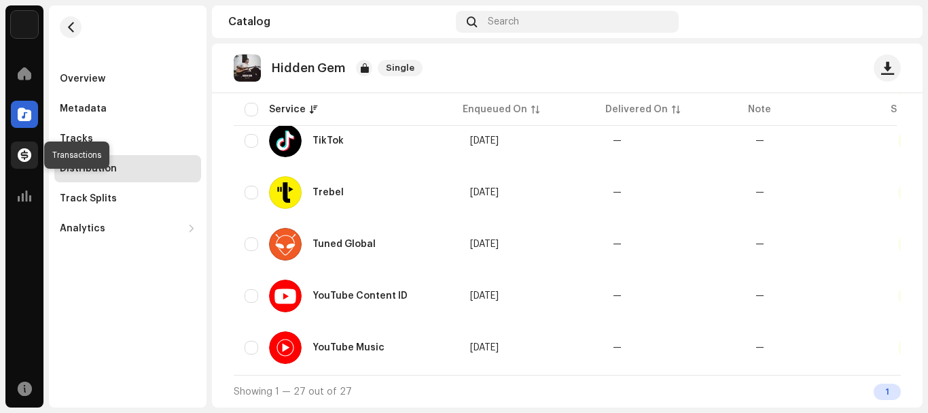
click at [18, 153] on span at bounding box center [25, 155] width 14 height 11
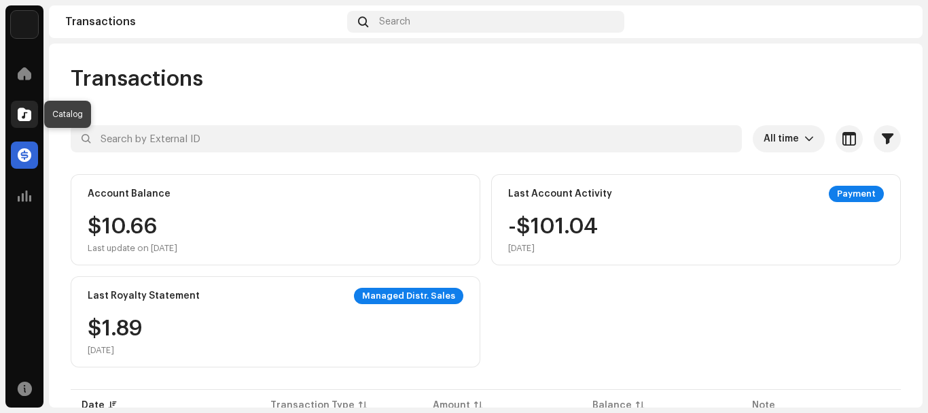
click at [29, 106] on div at bounding box center [24, 114] width 27 height 27
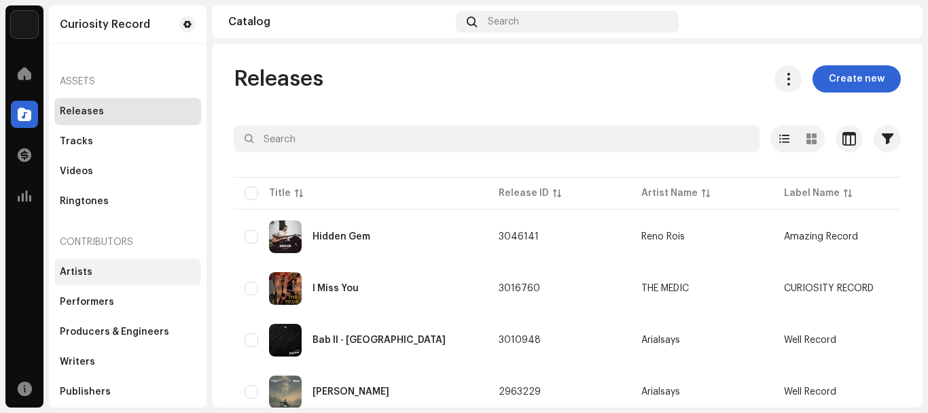
click at [137, 273] on div "Artists" at bounding box center [128, 271] width 136 height 11
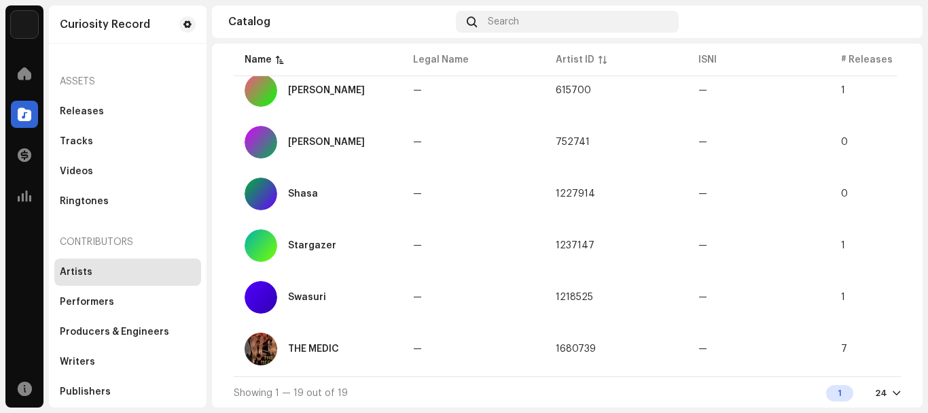
scroll to position [828, 0]
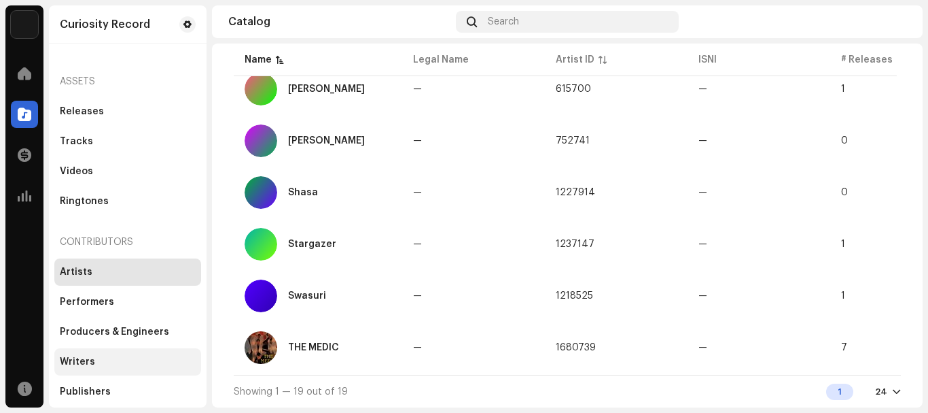
click at [151, 351] on div "Writers" at bounding box center [127, 361] width 147 height 27
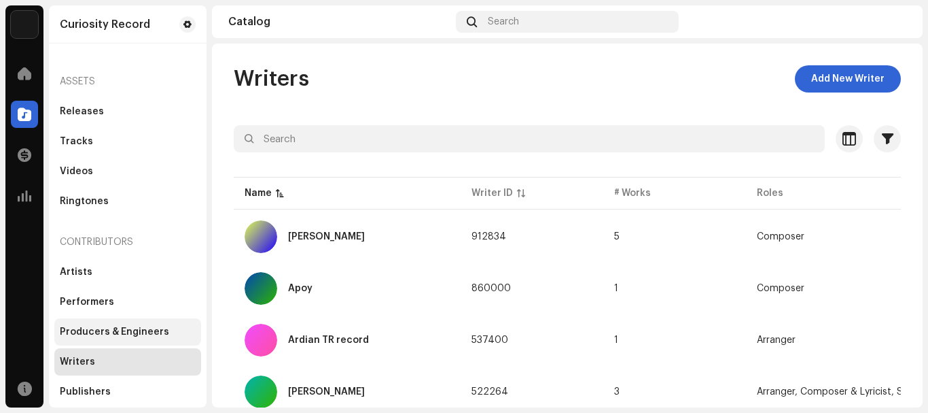
click at [150, 330] on div "Producers & Engineers" at bounding box center [114, 331] width 109 height 11
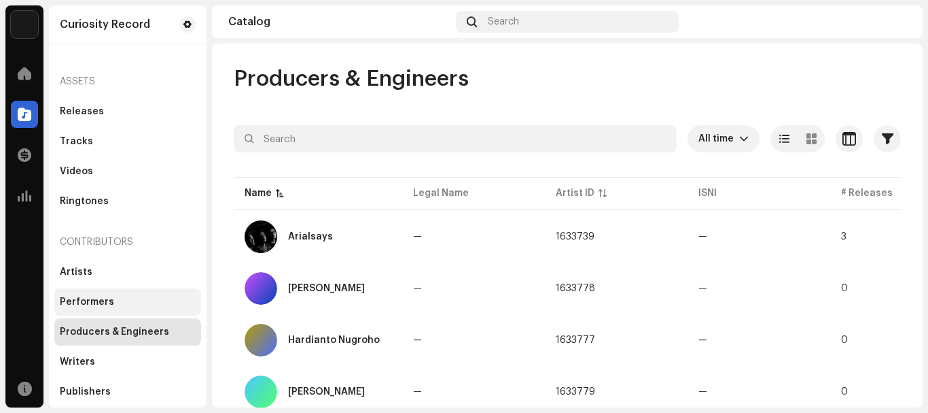
click at [149, 307] on div "Performers" at bounding box center [128, 301] width 136 height 11
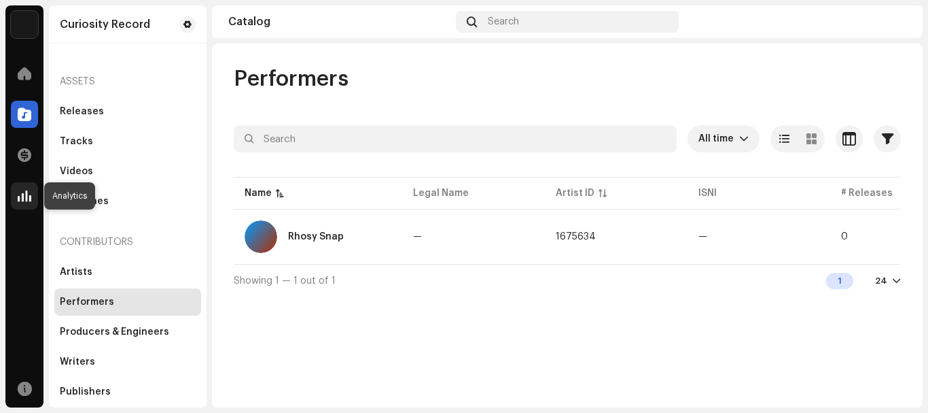
click at [22, 182] on div at bounding box center [24, 195] width 27 height 27
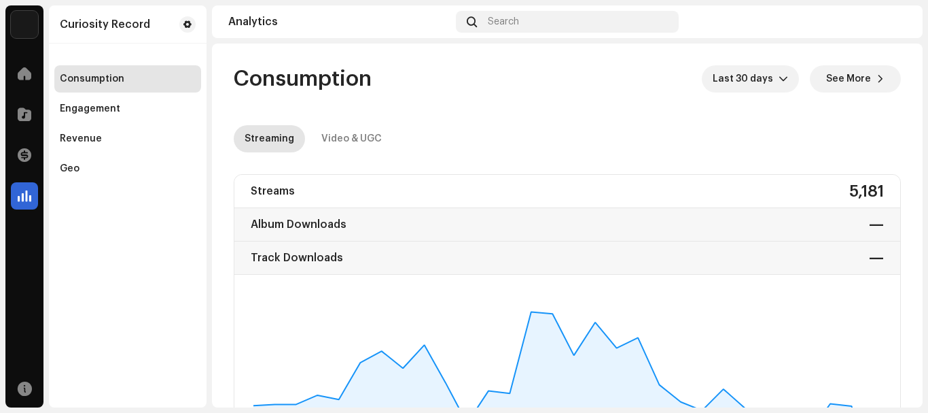
click at [305, 288] on div "Streams 5,181 Album Downloads — Track Downloads — 7 Sep 9 Sep 11 Sep 13 Sep 15 …" at bounding box center [567, 352] width 667 height 357
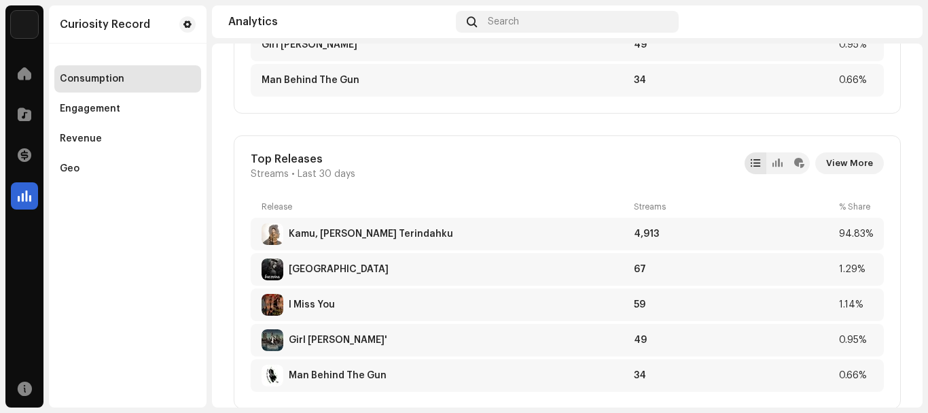
scroll to position [788, 0]
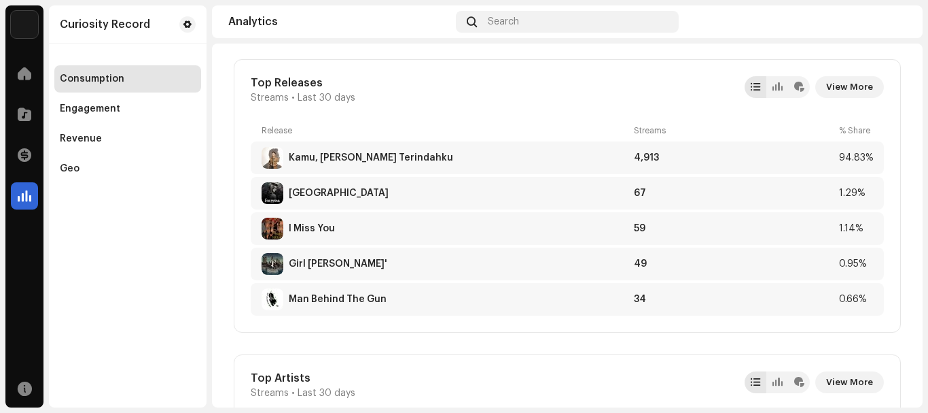
click at [41, 64] on div "Home" at bounding box center [24, 73] width 38 height 38
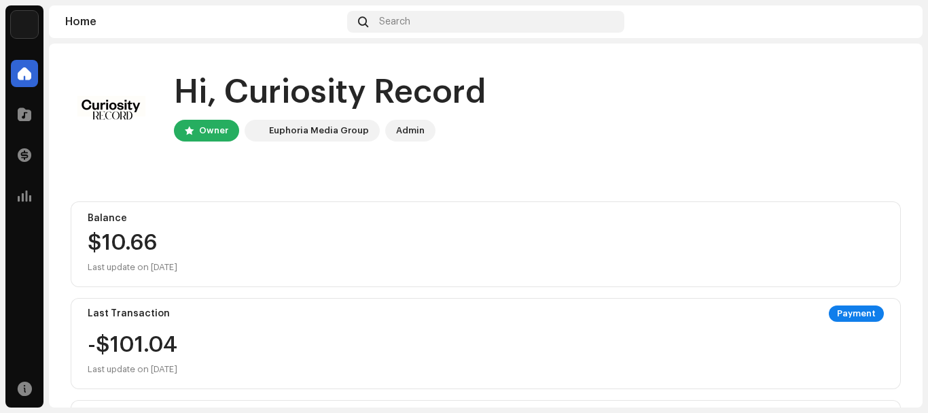
click at [402, 131] on div "Admin" at bounding box center [410, 130] width 29 height 16
click at [32, 116] on div at bounding box center [24, 114] width 27 height 27
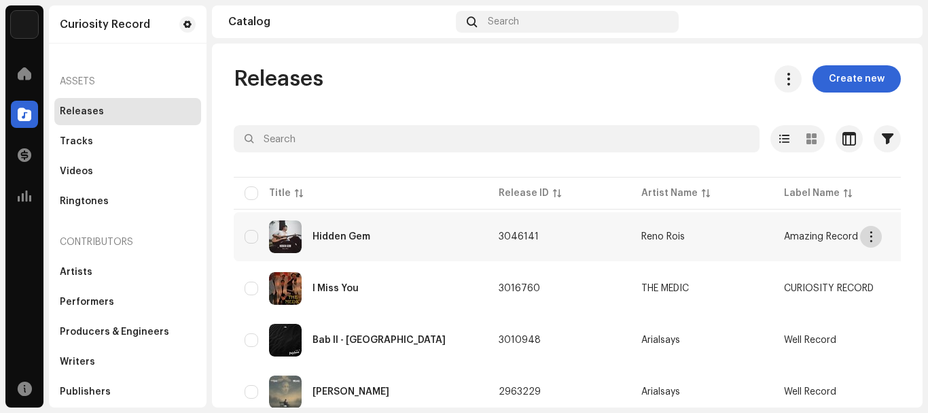
click at [868, 230] on button "button" at bounding box center [871, 237] width 22 height 22
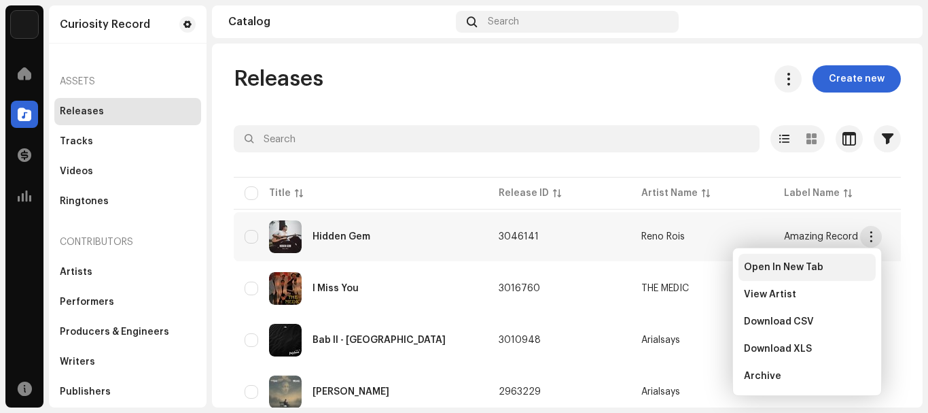
click at [829, 256] on div "Open In New Tab" at bounding box center [807, 267] width 137 height 27
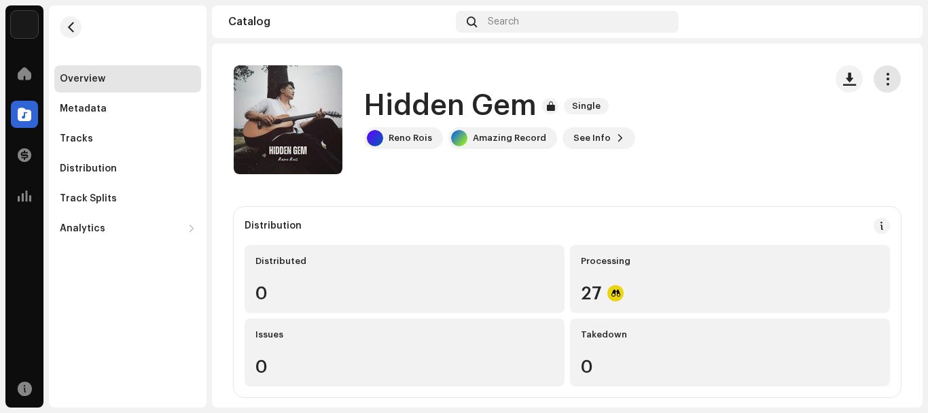
click at [884, 75] on span "button" at bounding box center [888, 78] width 13 height 11
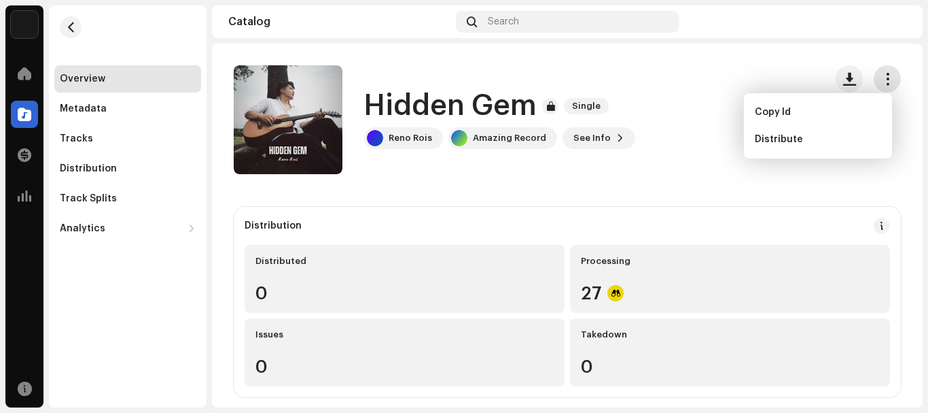
click at [884, 75] on span "button" at bounding box center [888, 78] width 13 height 11
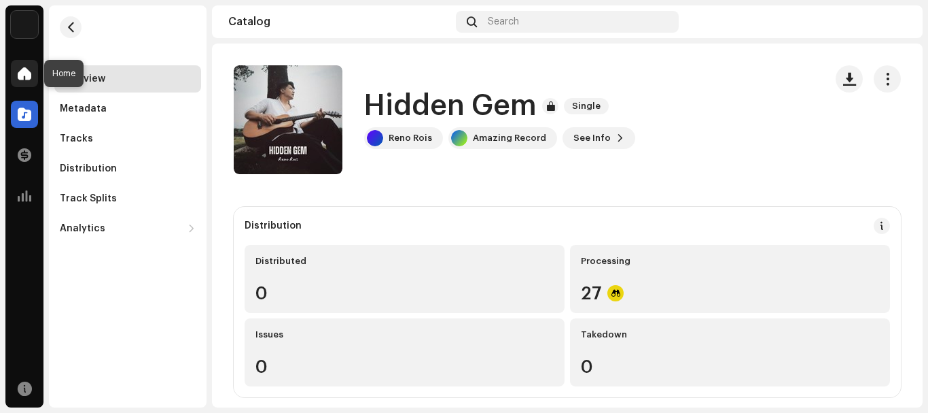
click at [19, 84] on div at bounding box center [24, 73] width 27 height 27
